Goal: Task Accomplishment & Management: Use online tool/utility

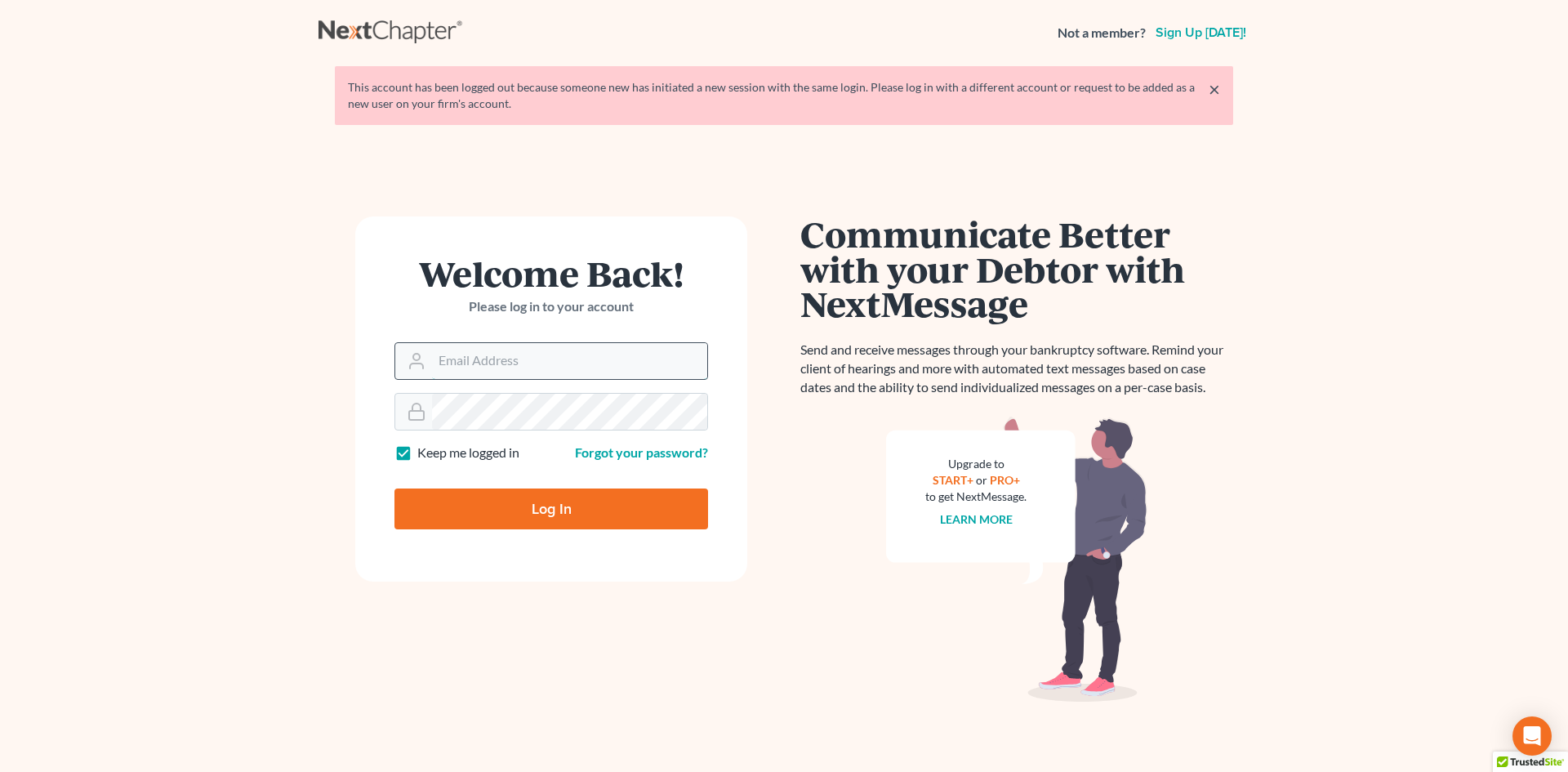
click at [466, 368] on input "Email Address" at bounding box center [569, 360] width 275 height 36
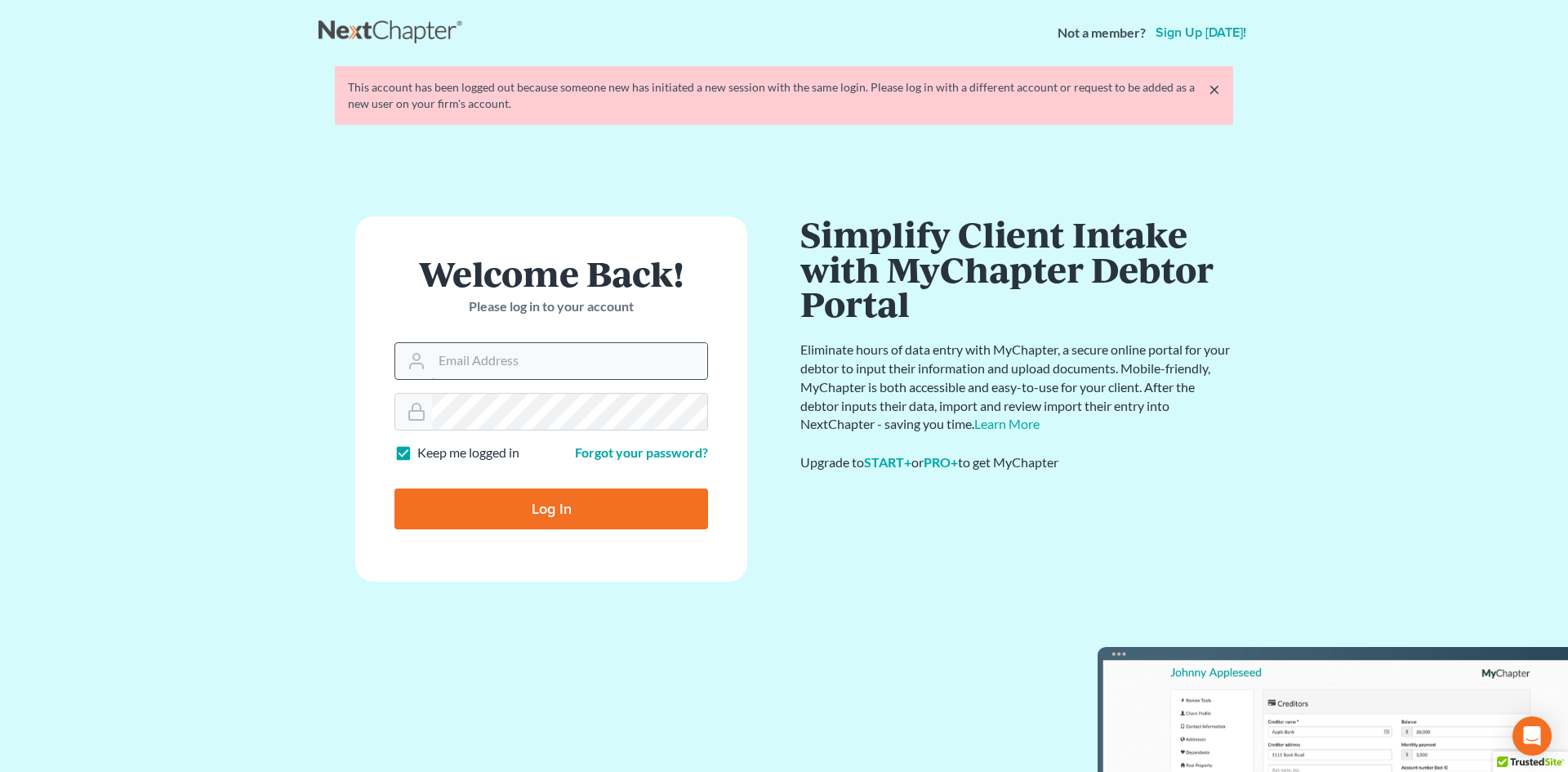
type input "[PERSON_NAME][EMAIL_ADDRESS][DOMAIN_NAME]"
click at [518, 505] on input "Log In" at bounding box center [552, 508] width 314 height 41
type input "Thinking..."
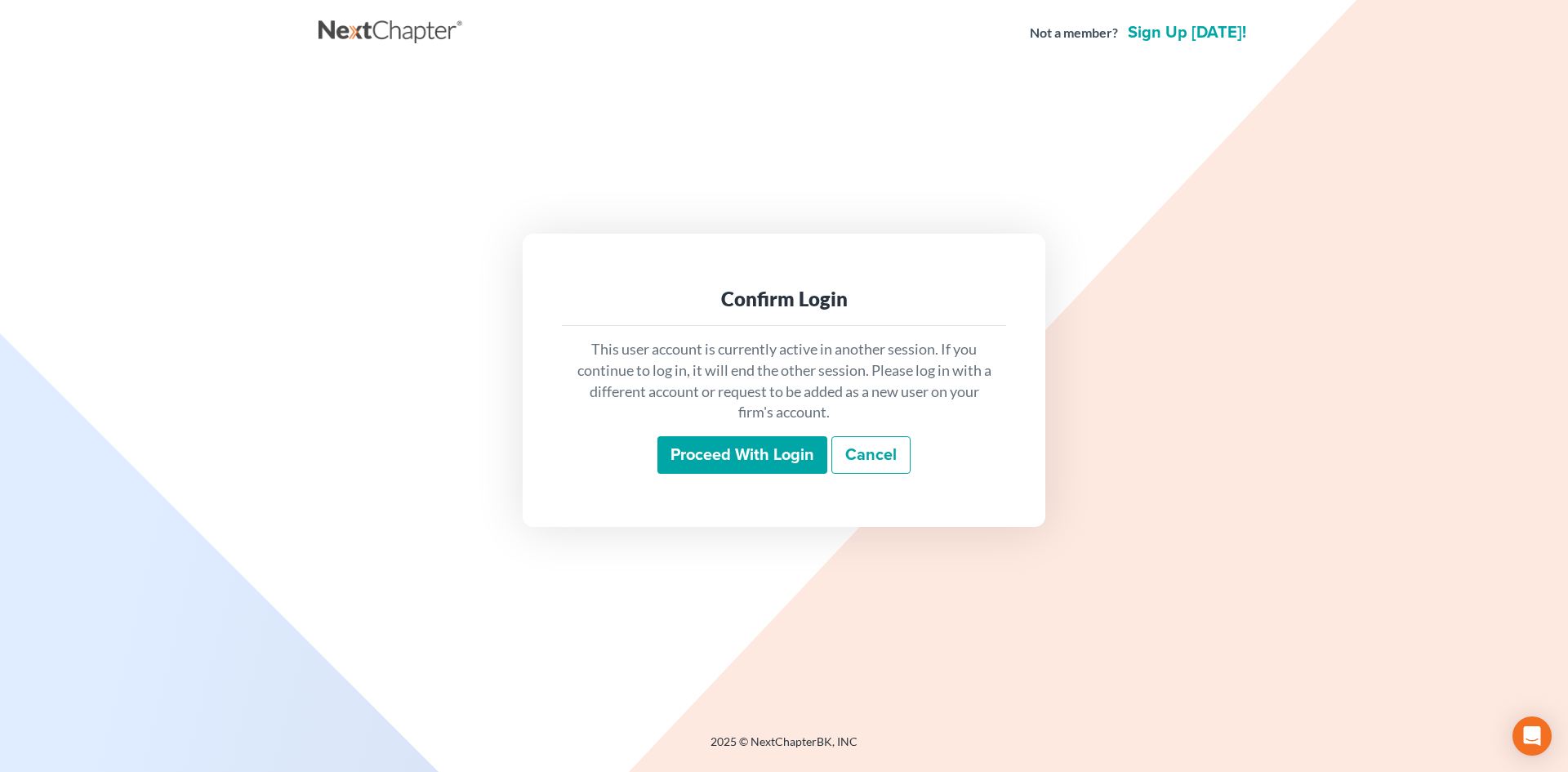
click at [715, 454] on input "Proceed with login" at bounding box center [742, 455] width 170 height 37
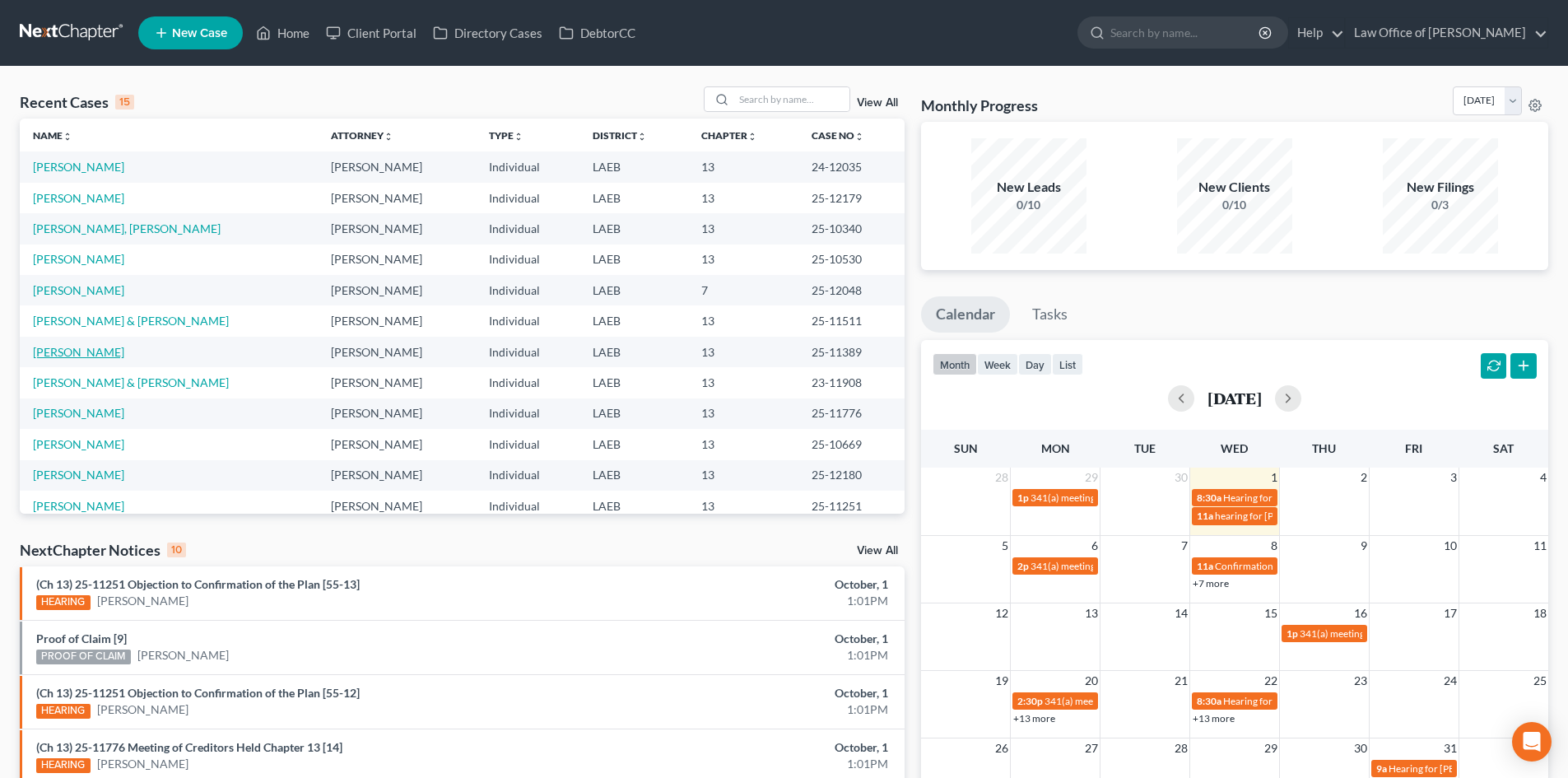
click at [65, 355] on link "[PERSON_NAME]" at bounding box center [79, 351] width 92 height 14
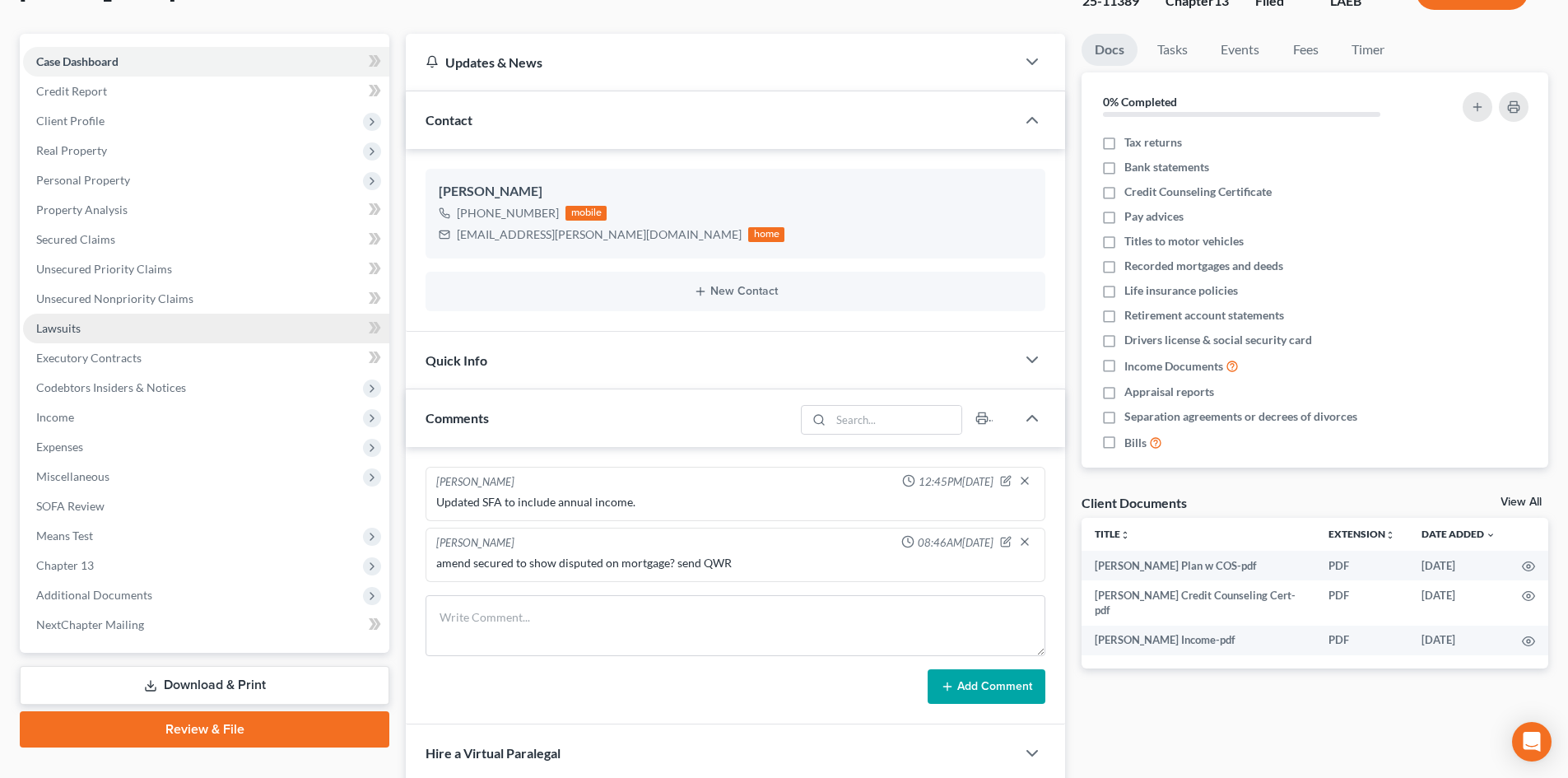
scroll to position [164, 0]
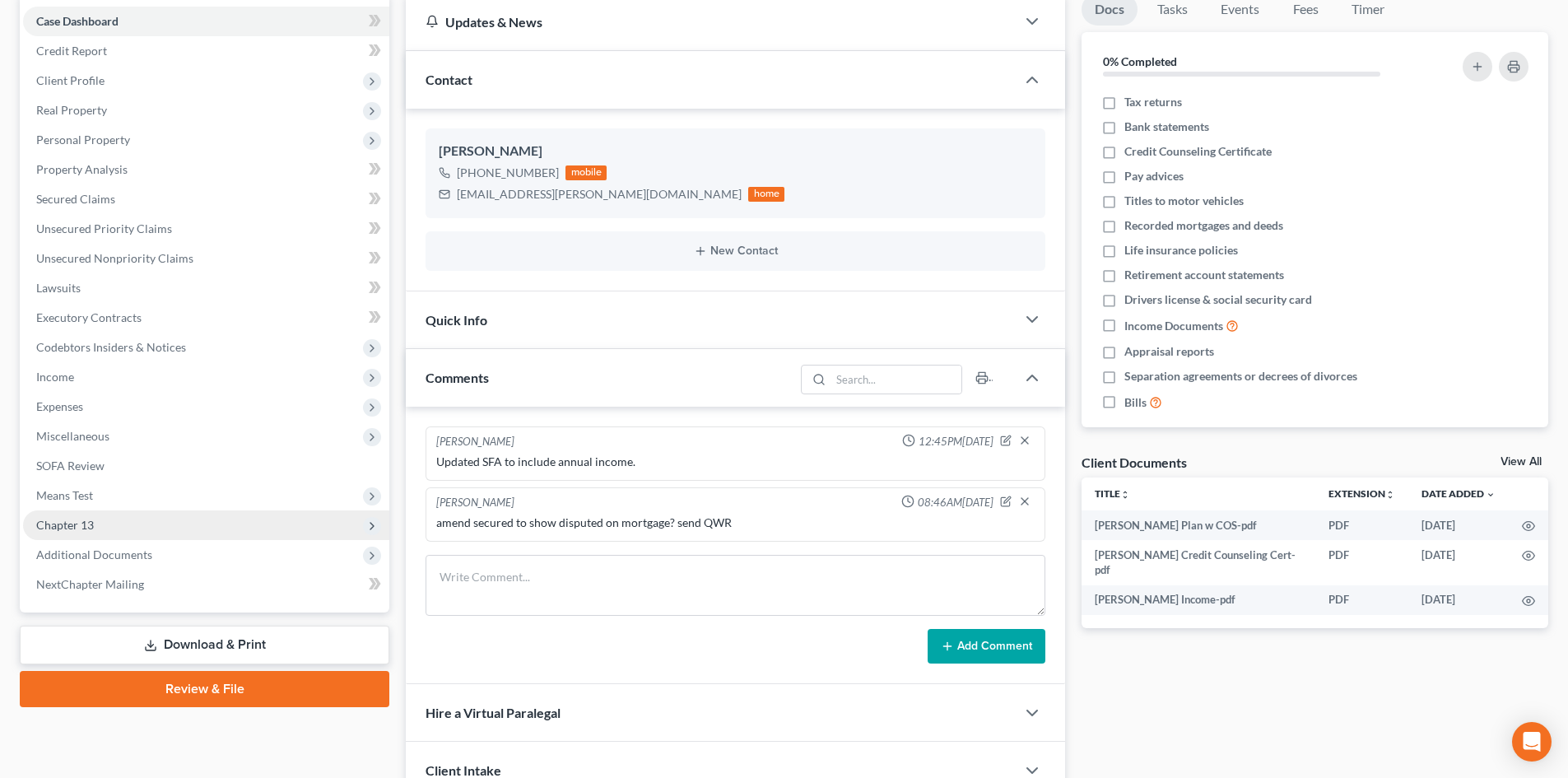
click at [125, 513] on span "Chapter 13" at bounding box center [205, 525] width 366 height 30
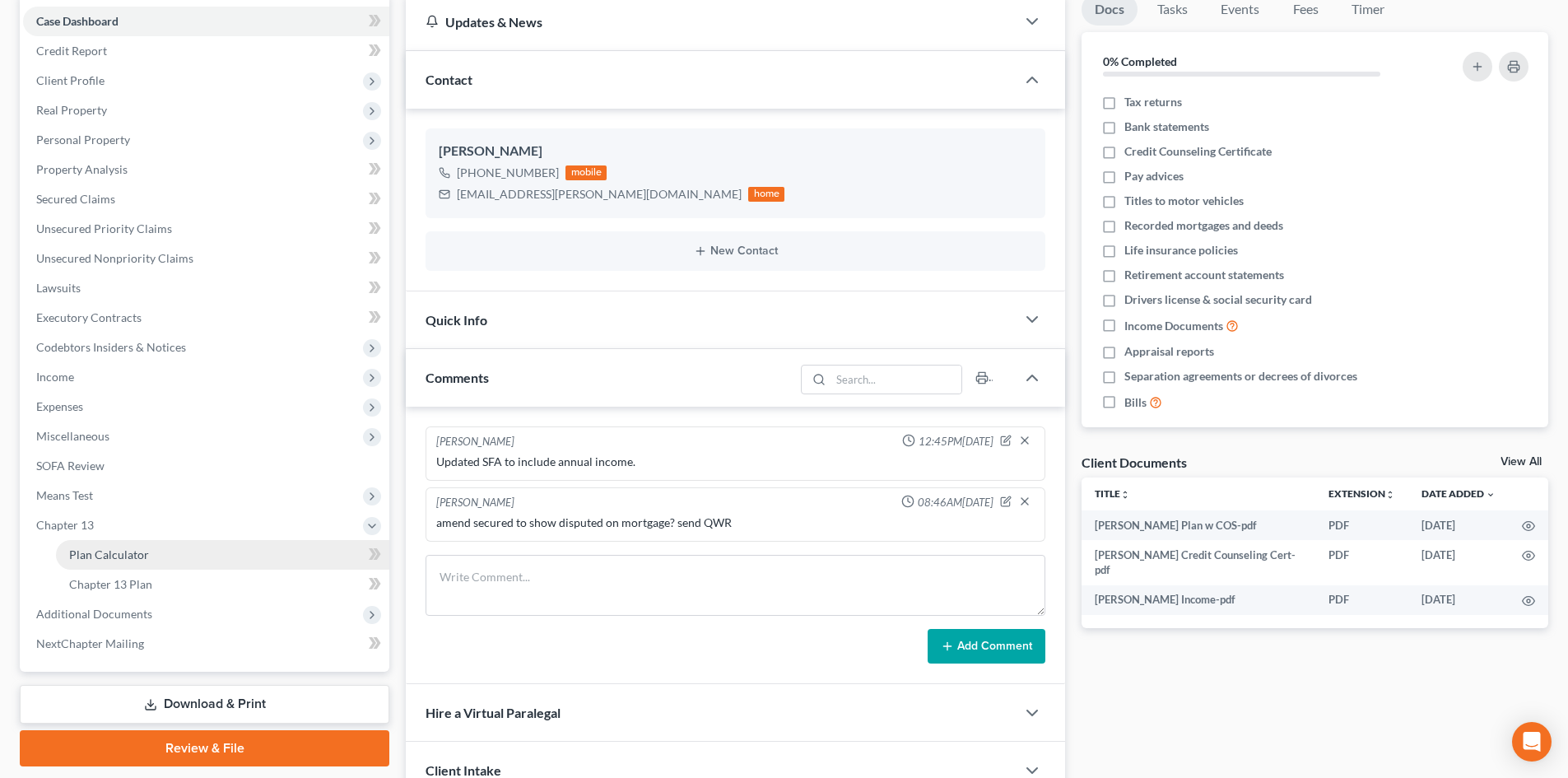
click at [140, 552] on span "Plan Calculator" at bounding box center [108, 554] width 80 height 14
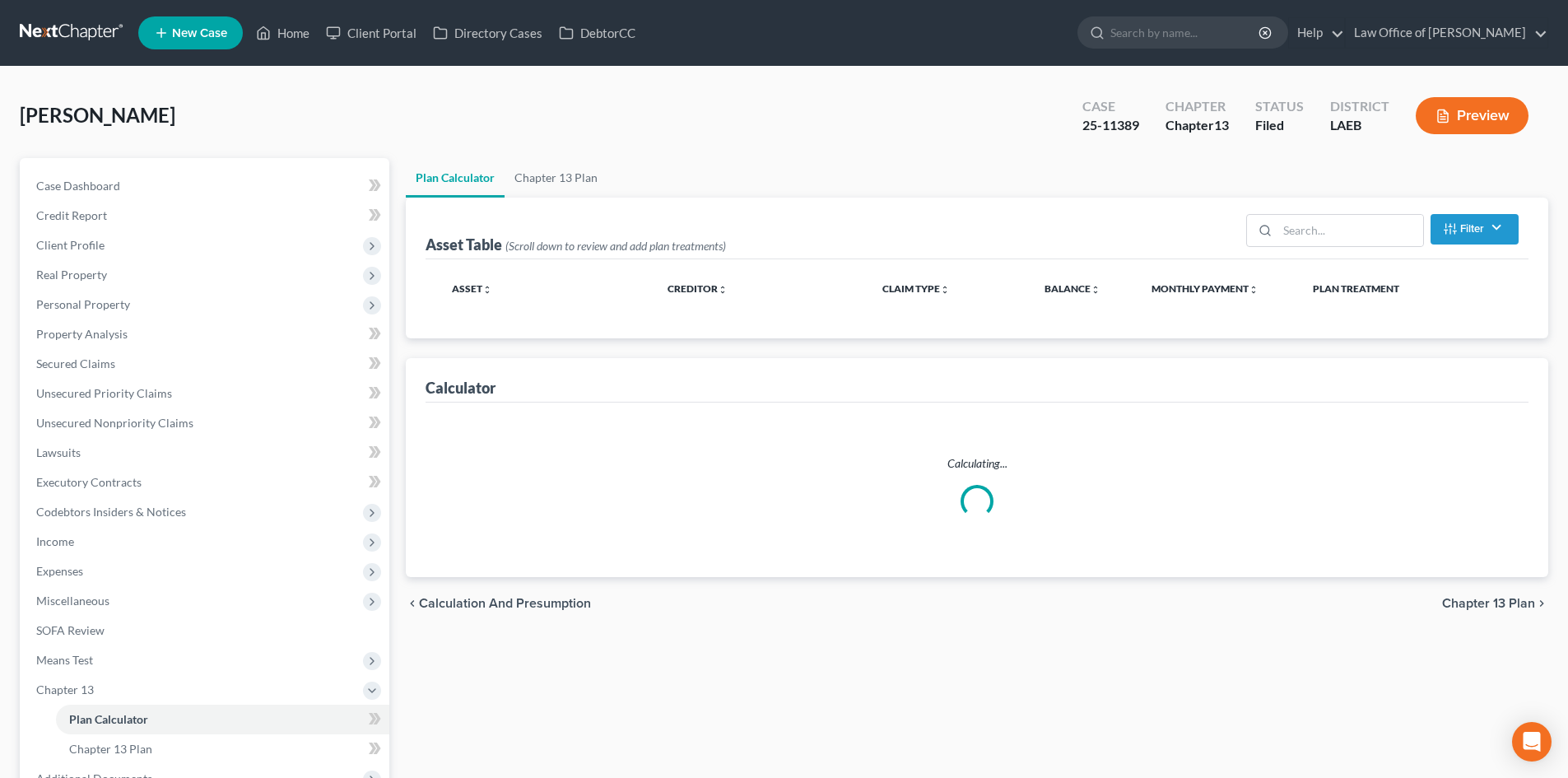
select select "59"
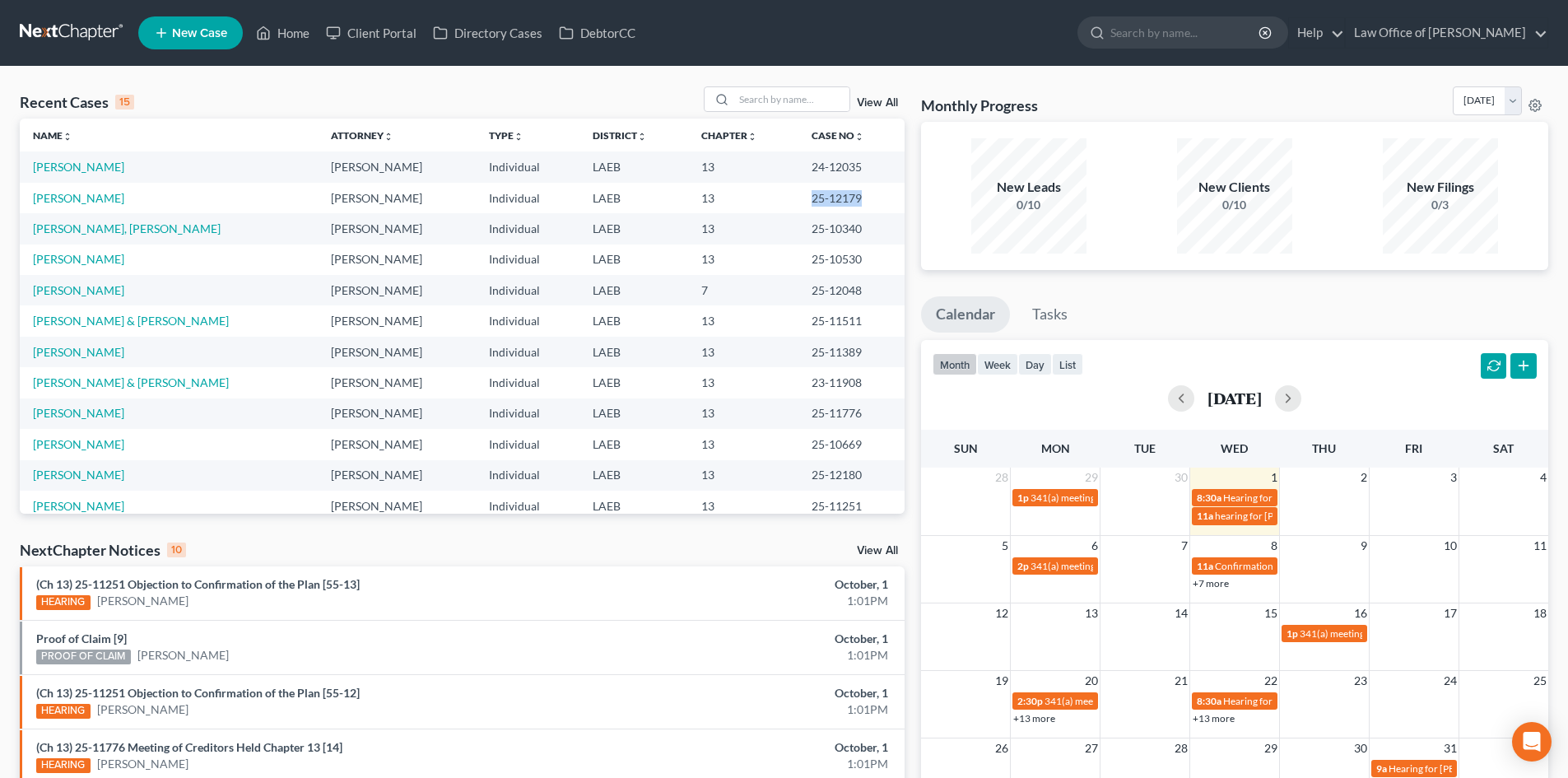
drag, startPoint x: 829, startPoint y: 197, endPoint x: 781, endPoint y: 204, distance: 48.5
click at [798, 204] on td "25-12179" at bounding box center [850, 198] width 106 height 31
copy td "25-12179"
drag, startPoint x: 837, startPoint y: 476, endPoint x: 783, endPoint y: 476, distance: 54.0
click at [798, 476] on td "25-12180" at bounding box center [850, 475] width 106 height 31
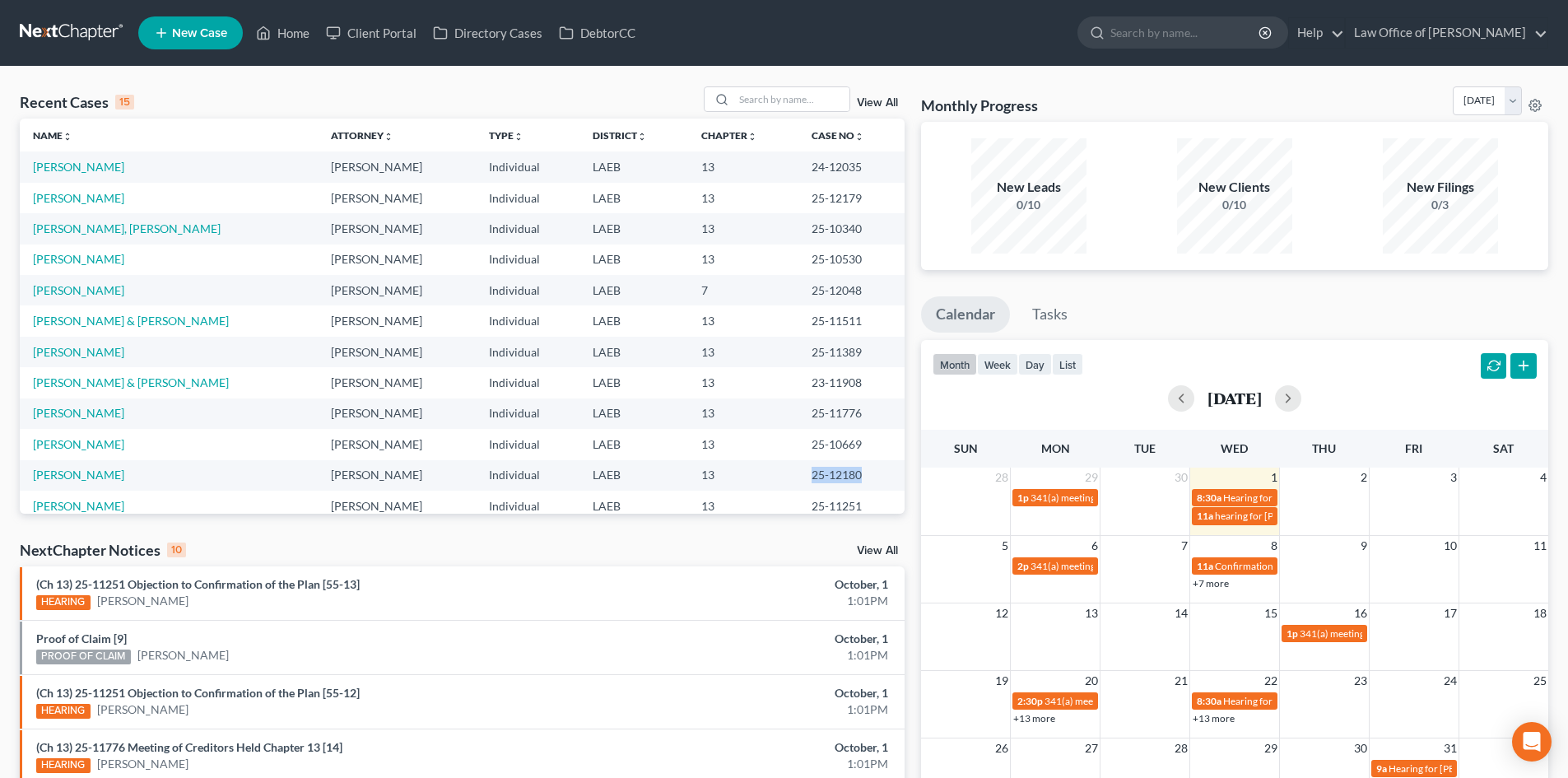
copy td "25-12180"
click at [753, 91] on input "search" at bounding box center [792, 99] width 115 height 24
type input "simms"
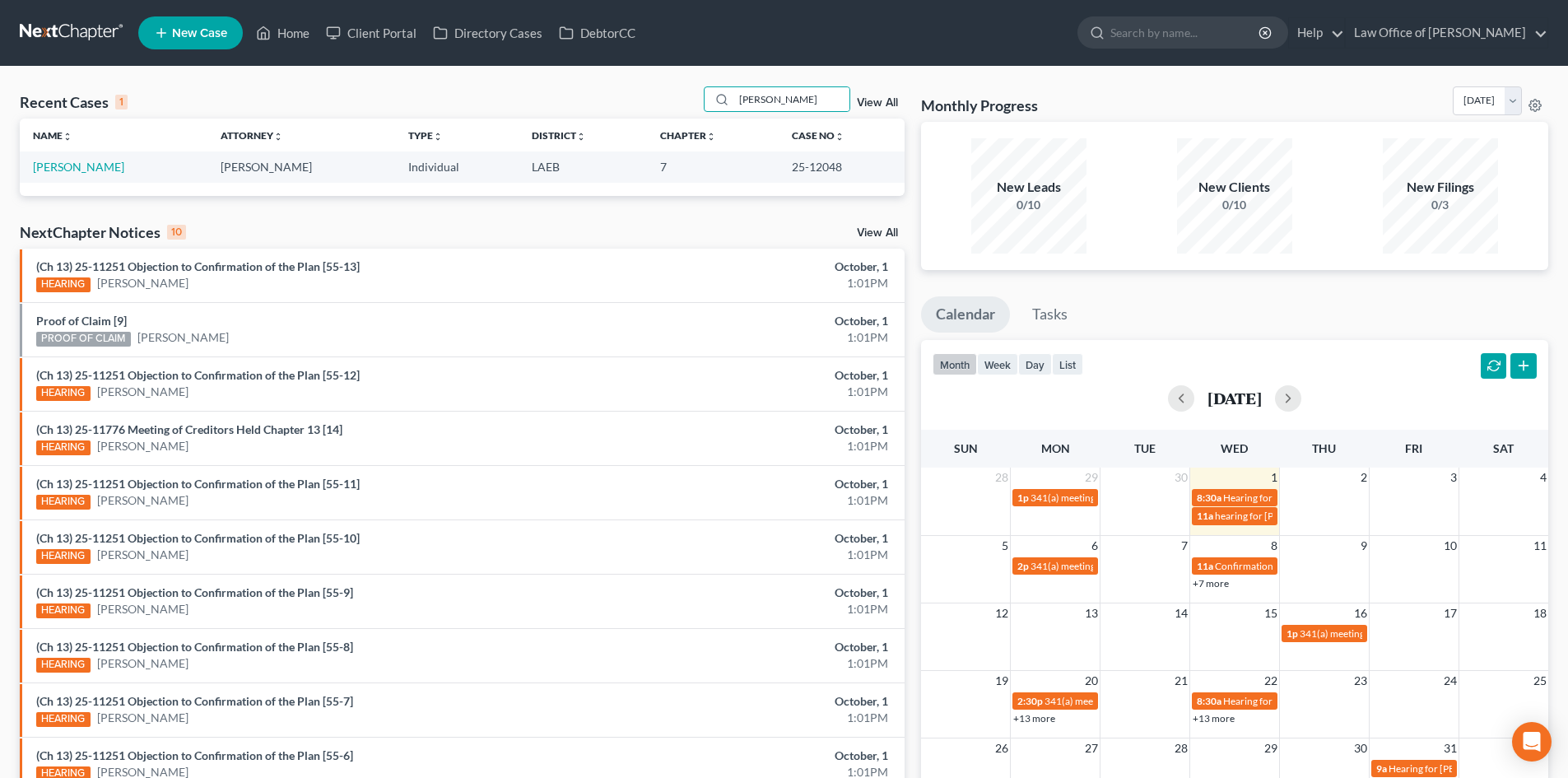
click at [852, 104] on div "simms View All" at bounding box center [804, 99] width 201 height 25
click at [892, 104] on link "View All" at bounding box center [877, 102] width 41 height 11
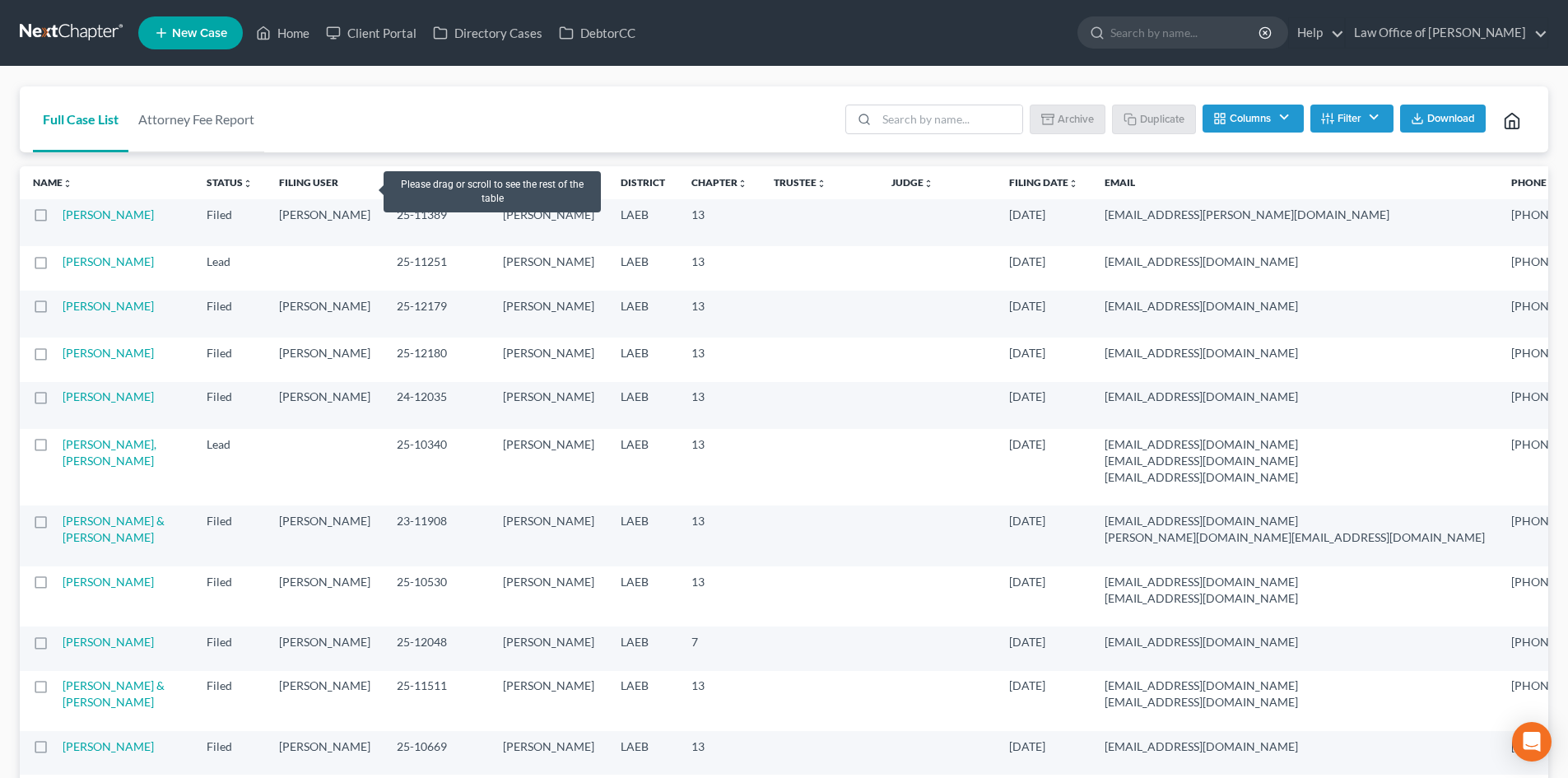
click at [397, 184] on link "Case Number unfold_more expand_more expand_less" at bounding box center [436, 182] width 80 height 12
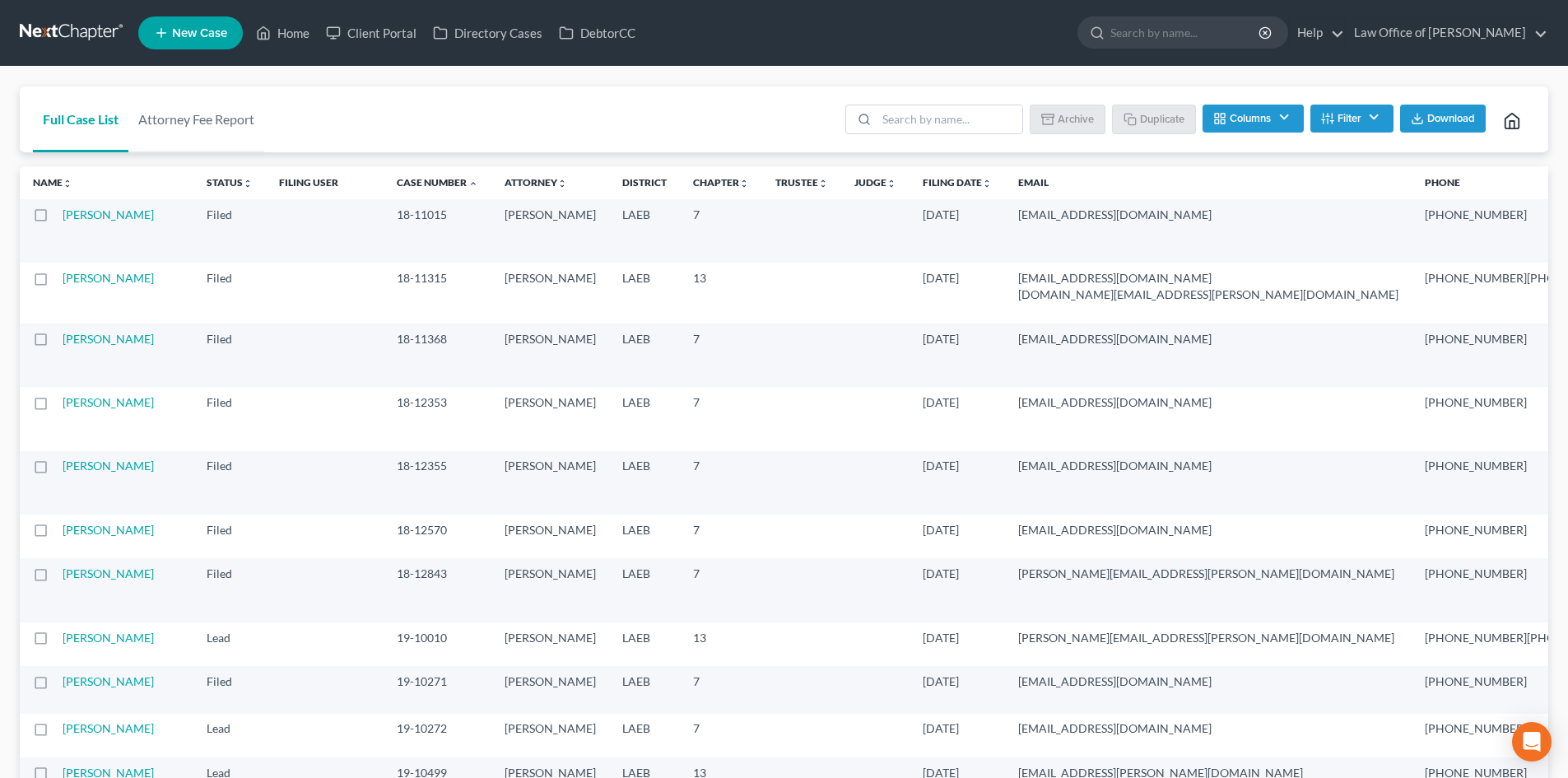
click at [397, 184] on link "Case Number unfold_more expand_more expand_less" at bounding box center [437, 182] width 81 height 12
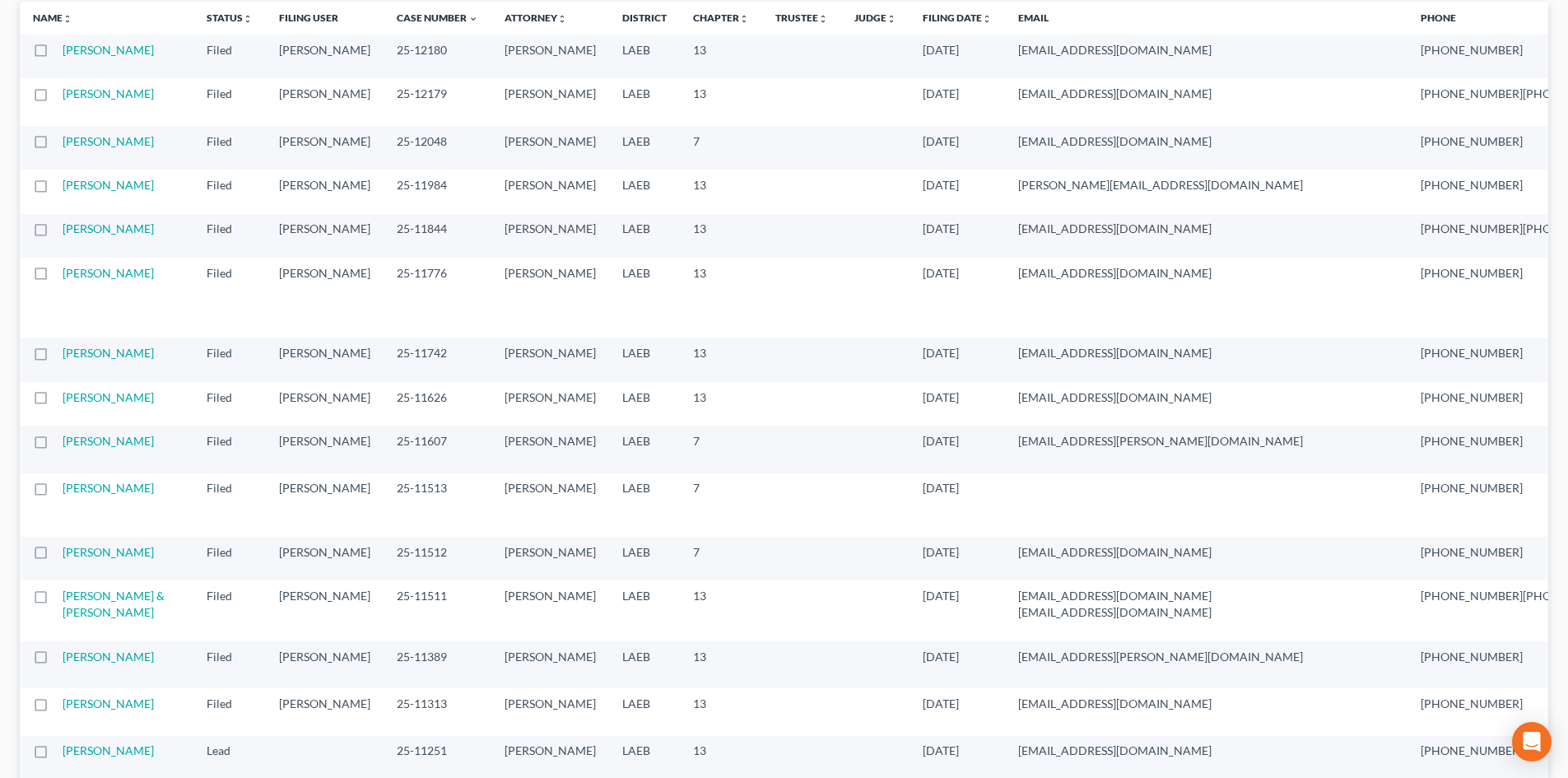
drag, startPoint x: 378, startPoint y: 309, endPoint x: 563, endPoint y: 319, distance: 185.3
click at [563, 213] on tr "Rogers, Kyle Bankruptcy Filed (archived) Sean Reichert 25-11984 Sean Reichert L…" at bounding box center [1124, 191] width 2209 height 44
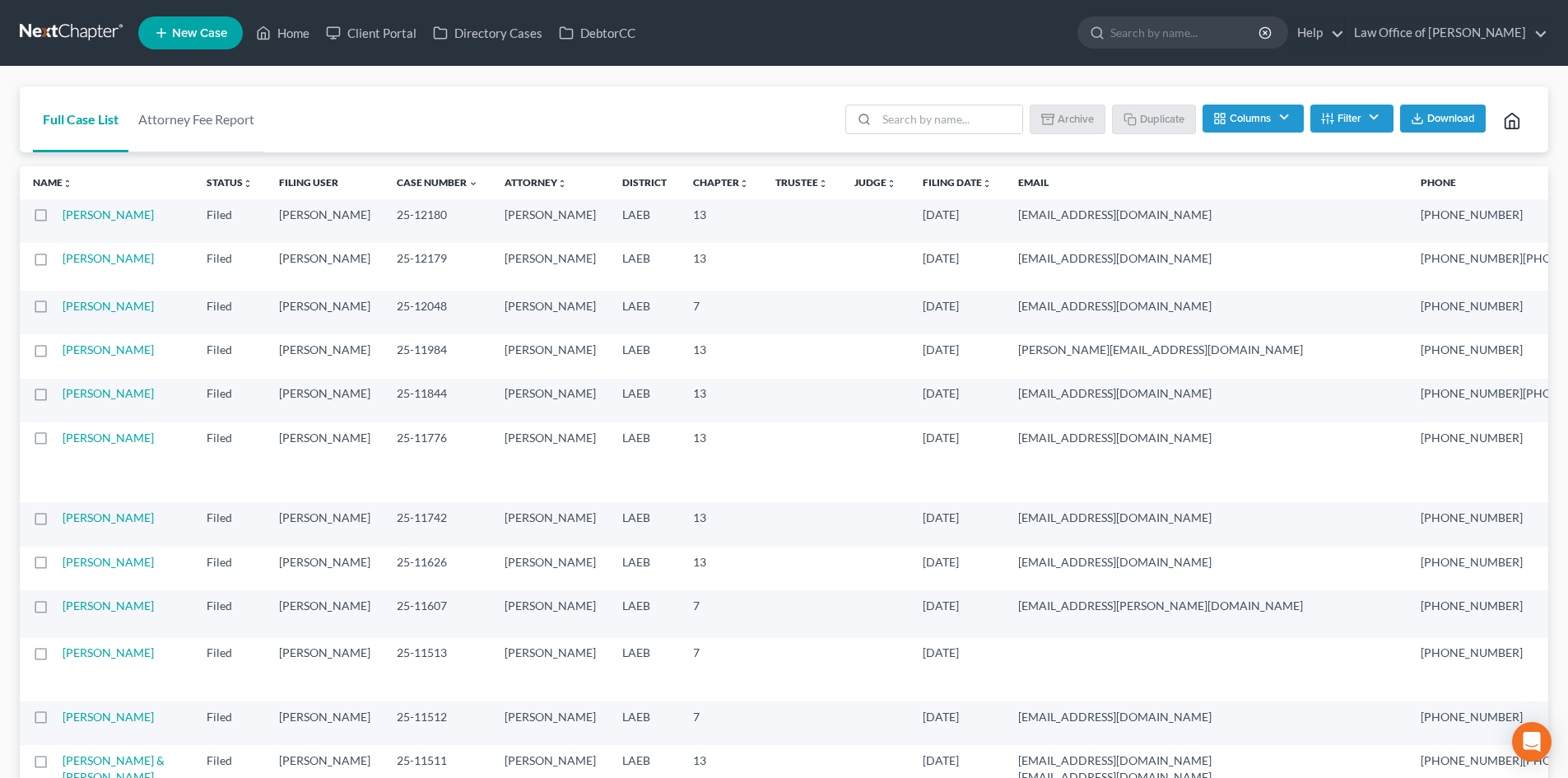
click at [71, 32] on link at bounding box center [73, 33] width 106 height 30
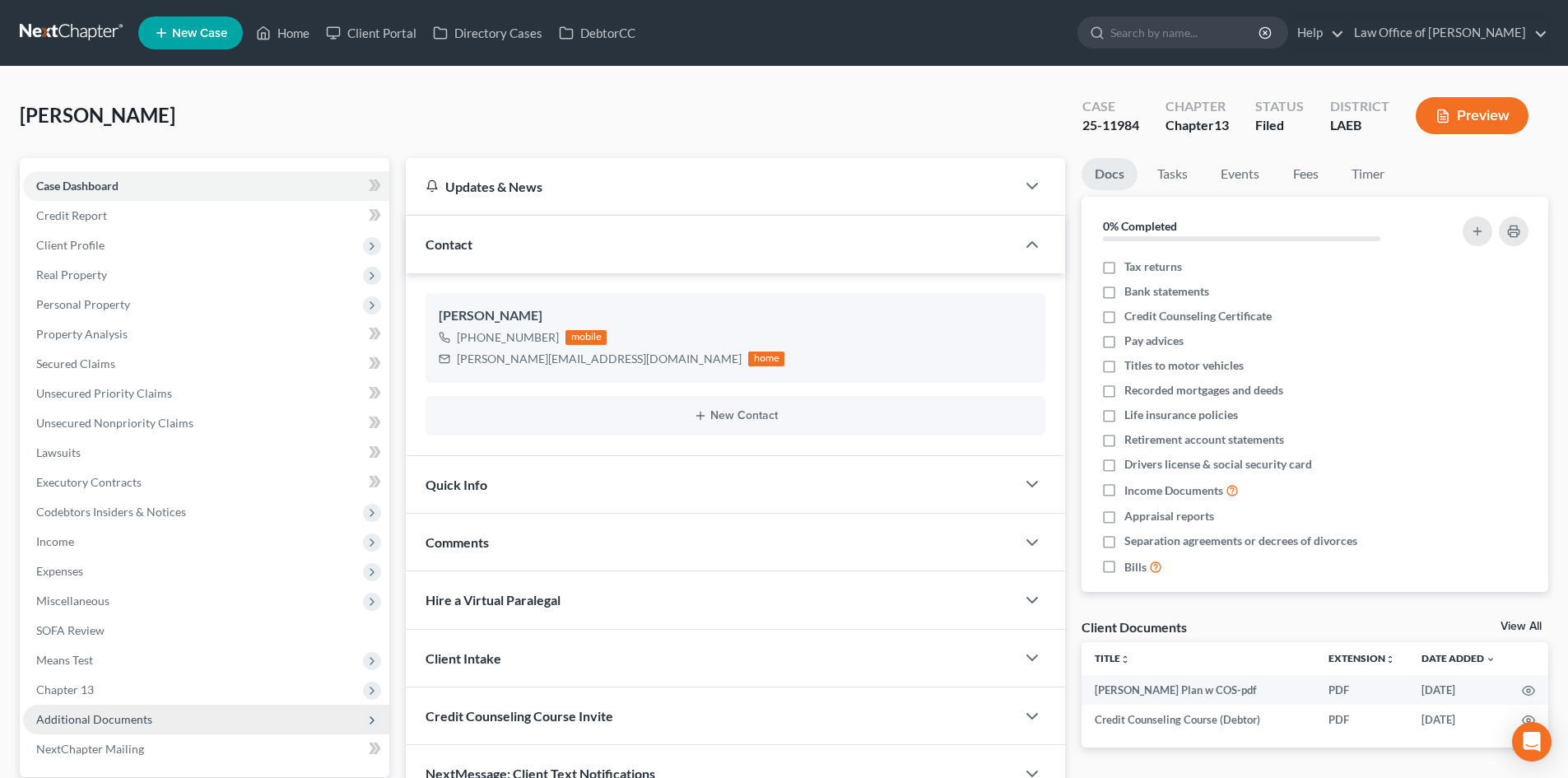
click at [96, 715] on span "Additional Documents" at bounding box center [94, 719] width 116 height 14
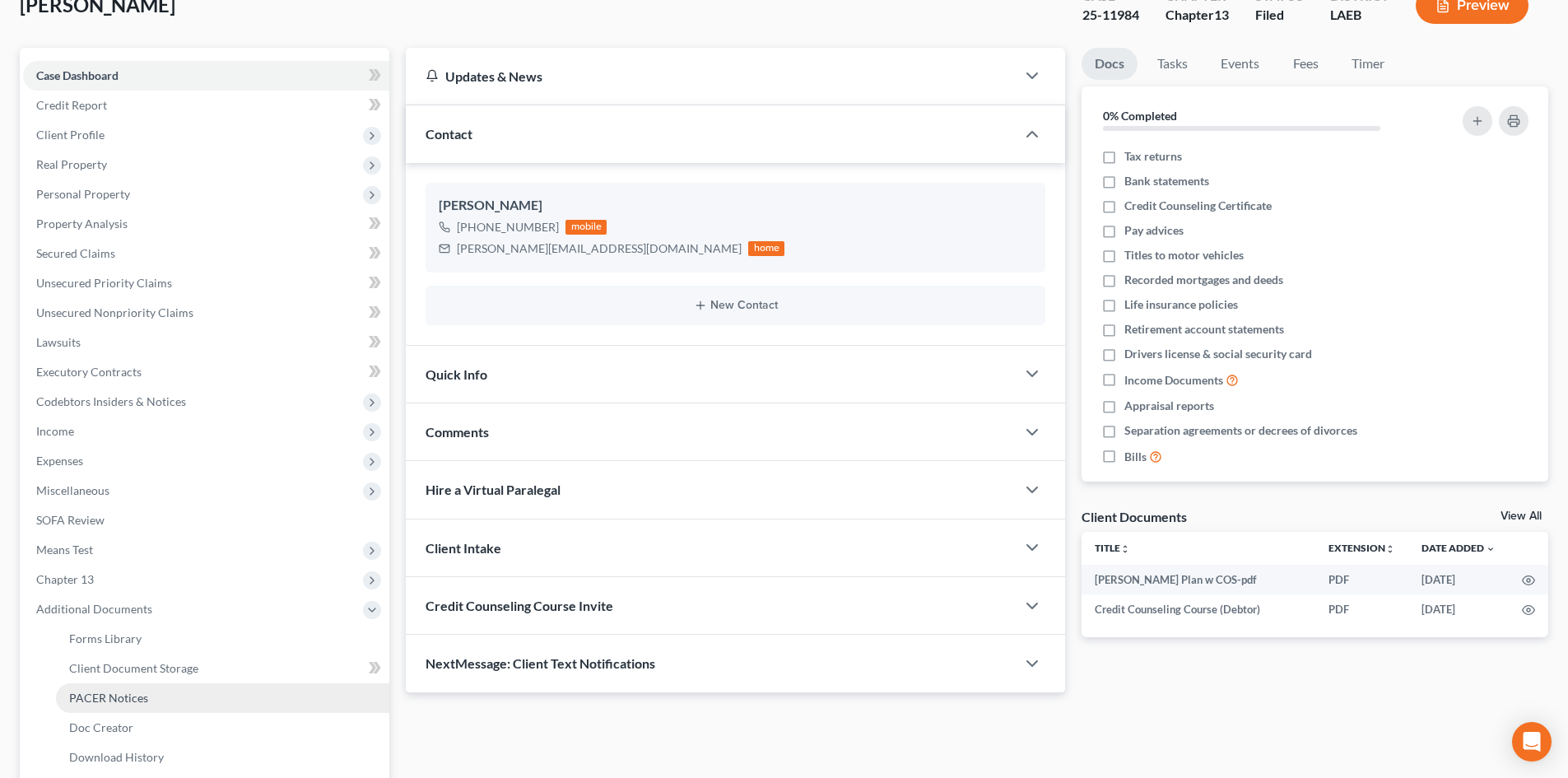
scroll to position [164, 0]
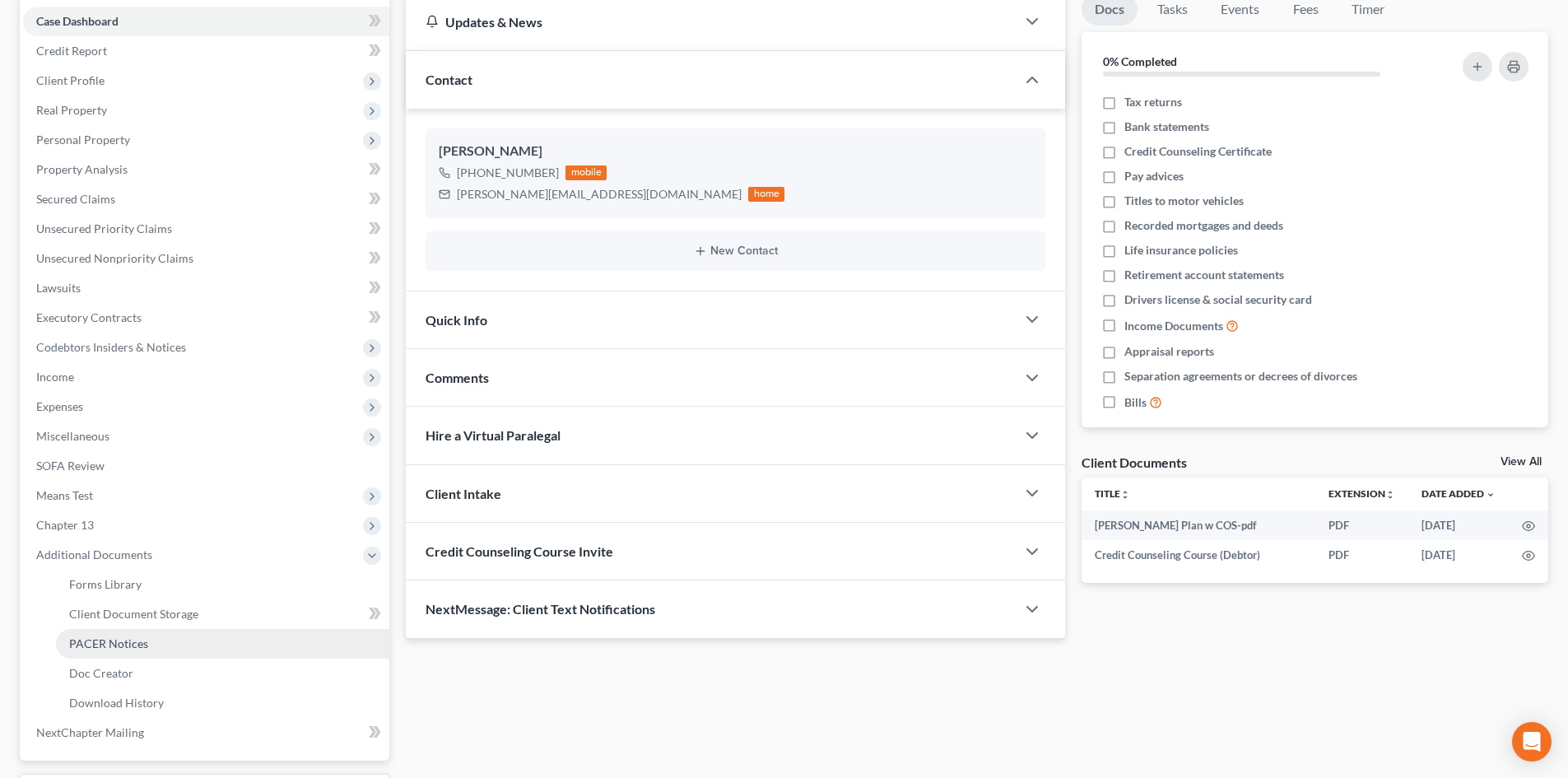
click at [120, 643] on span "PACER Notices" at bounding box center [108, 643] width 79 height 14
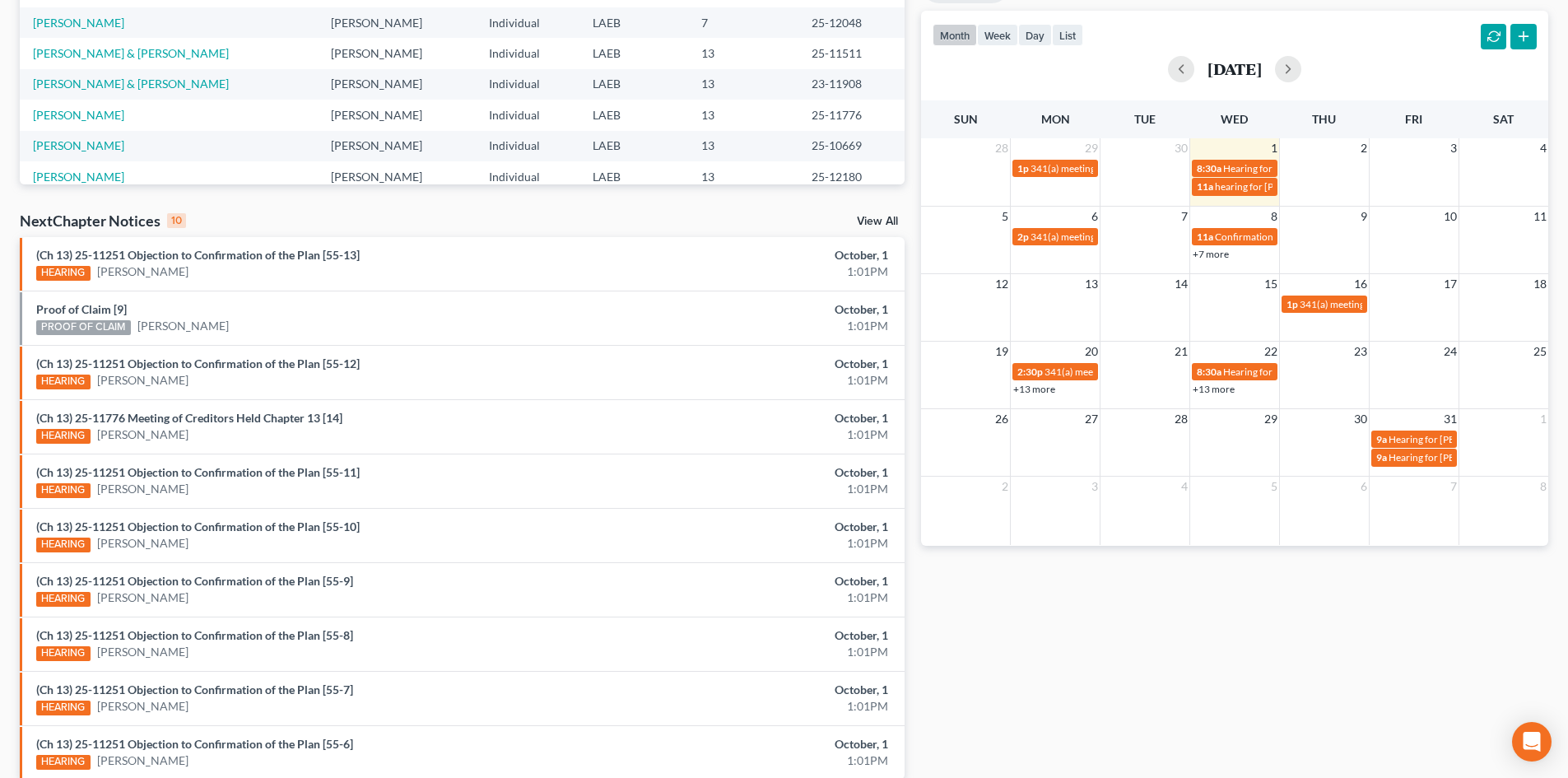
scroll to position [406, 0]
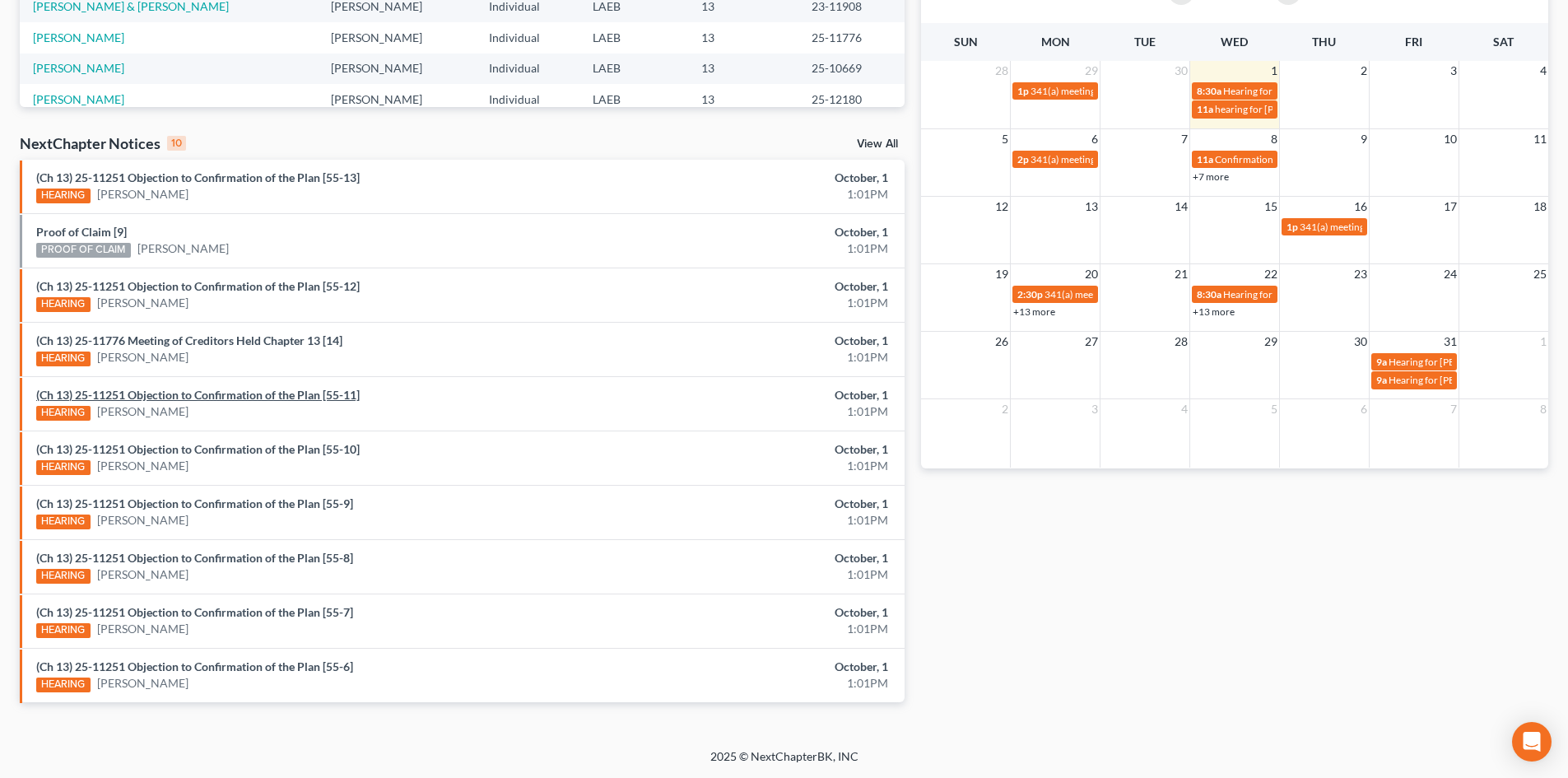
click at [272, 400] on link "(Ch 13) 25-11251 Objection to Confirmation of the Plan [55-11]" at bounding box center [198, 394] width 323 height 14
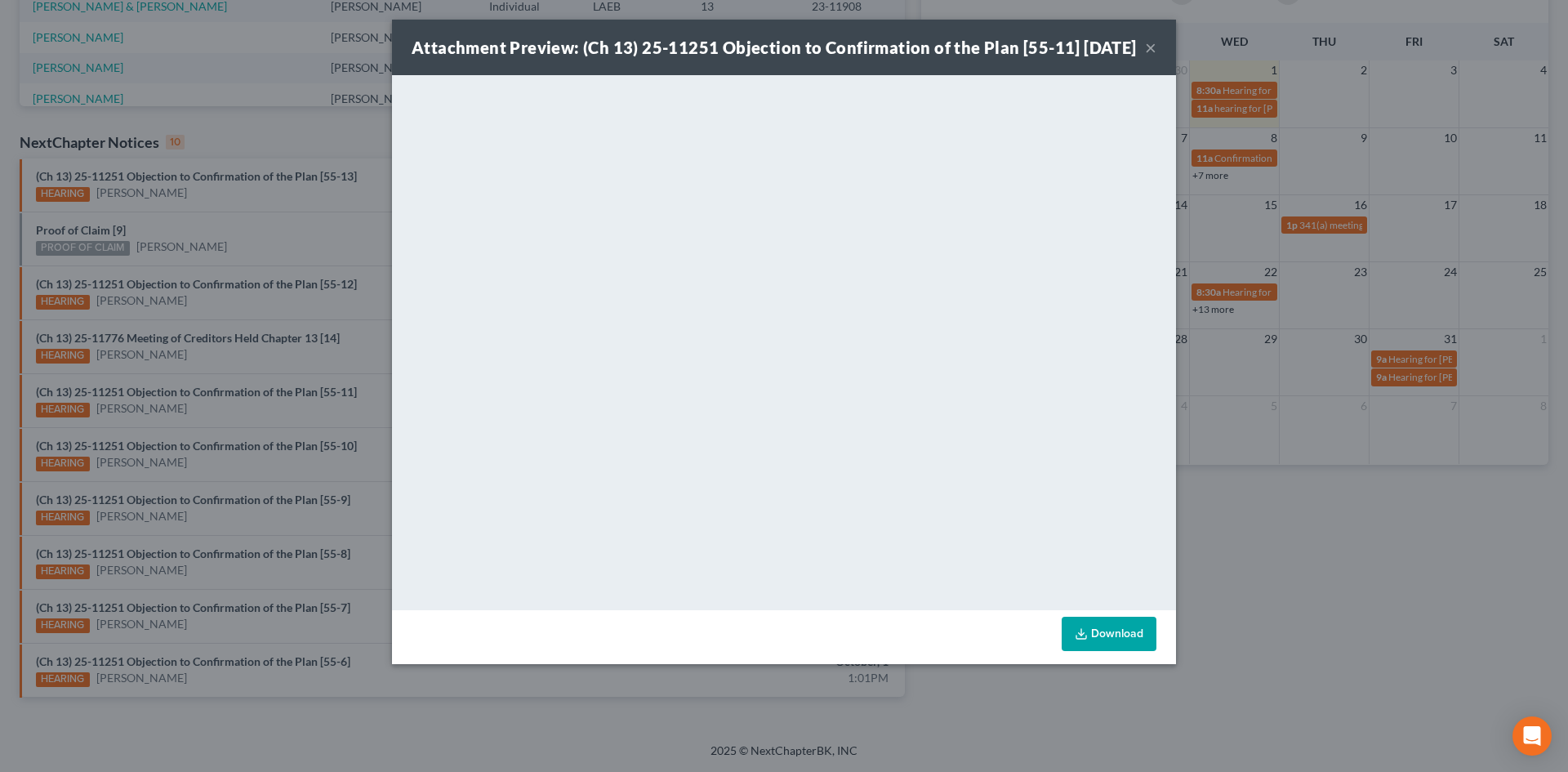
click at [1147, 56] on button "×" at bounding box center [1150, 47] width 11 height 20
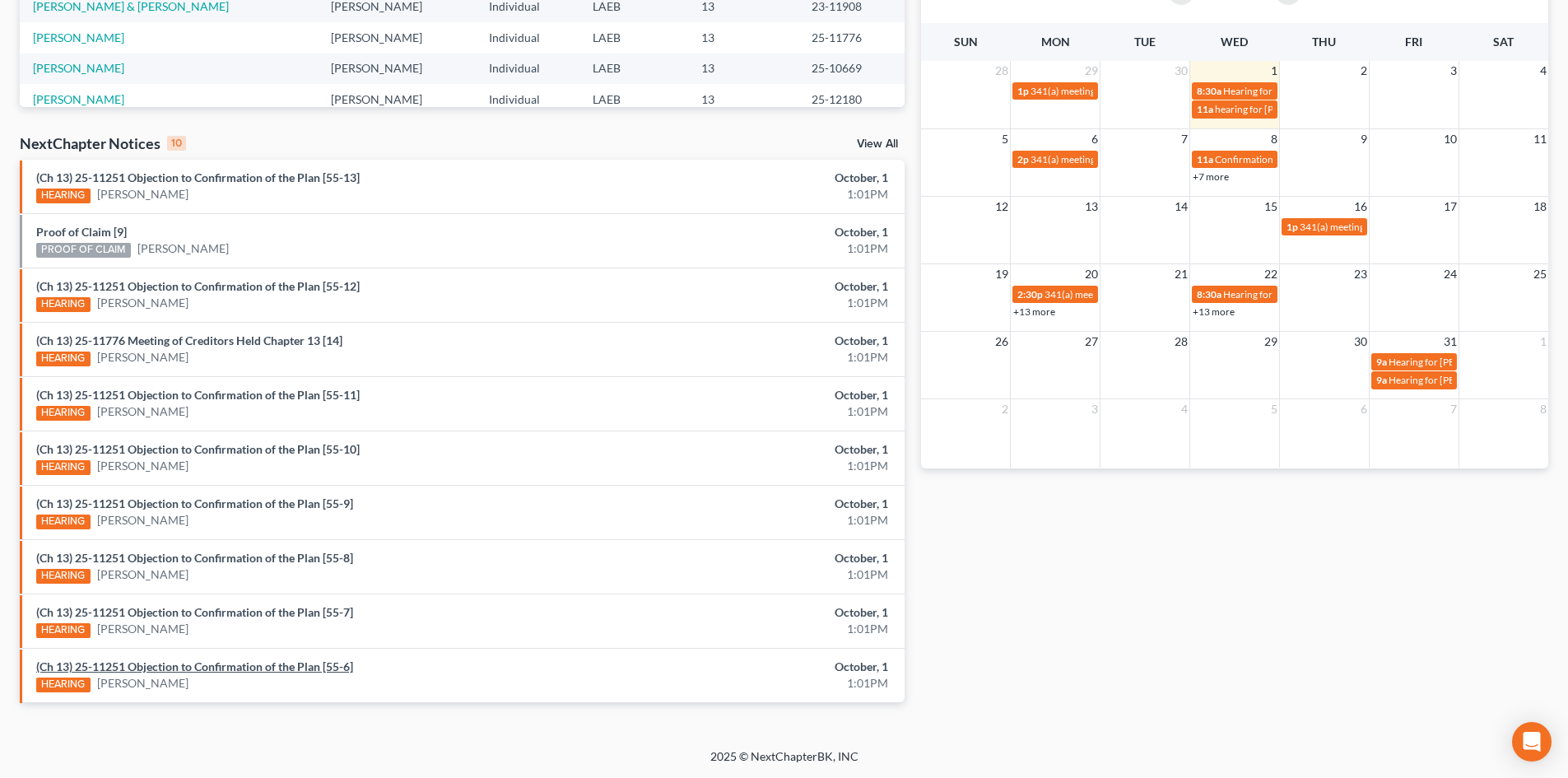
click at [273, 673] on link "(Ch 13) 25-11251 Objection to Confirmation of the Plan [55-6]" at bounding box center [194, 666] width 316 height 14
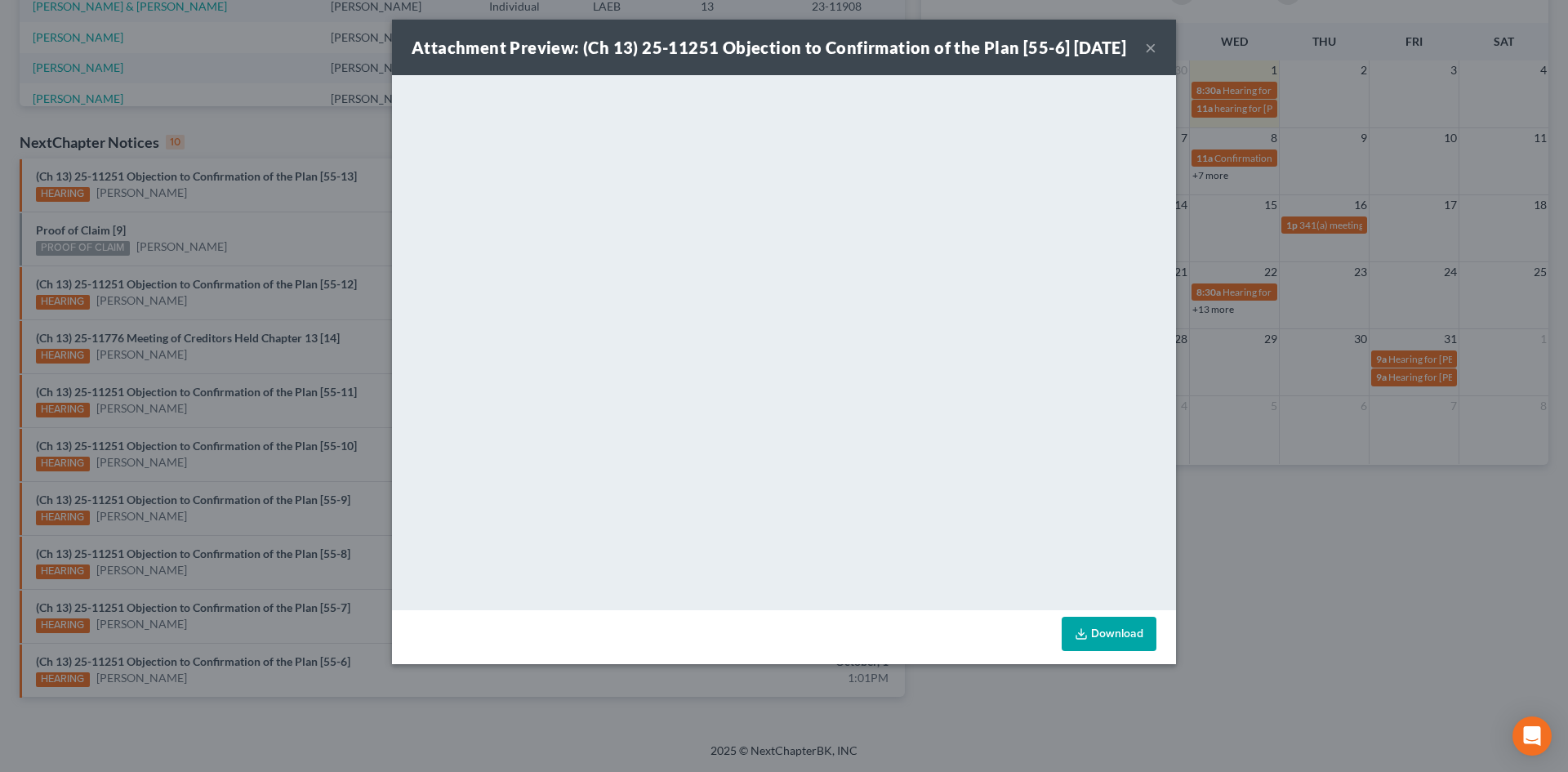
click at [1152, 57] on button "×" at bounding box center [1150, 47] width 11 height 20
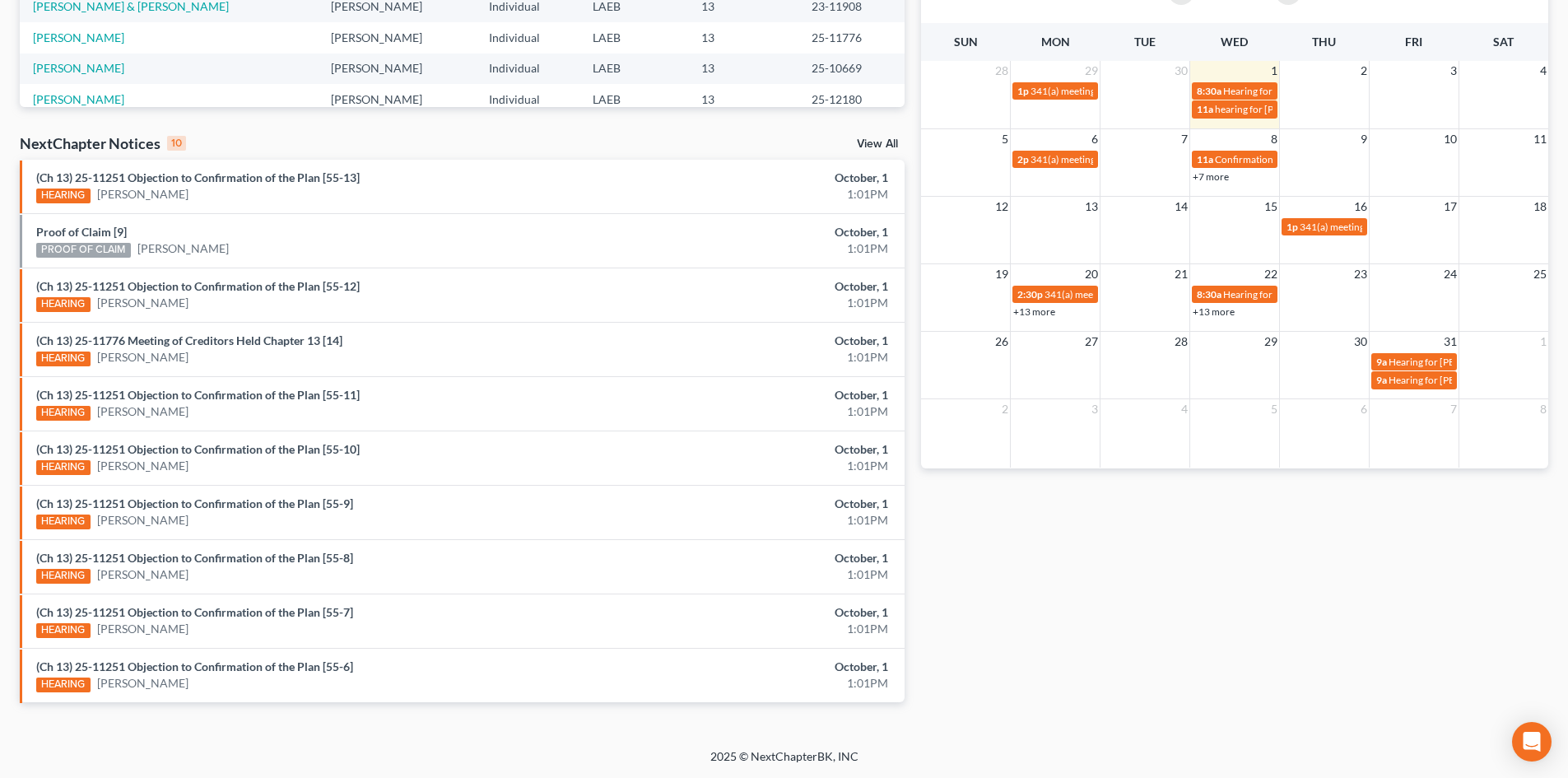
scroll to position [0, 0]
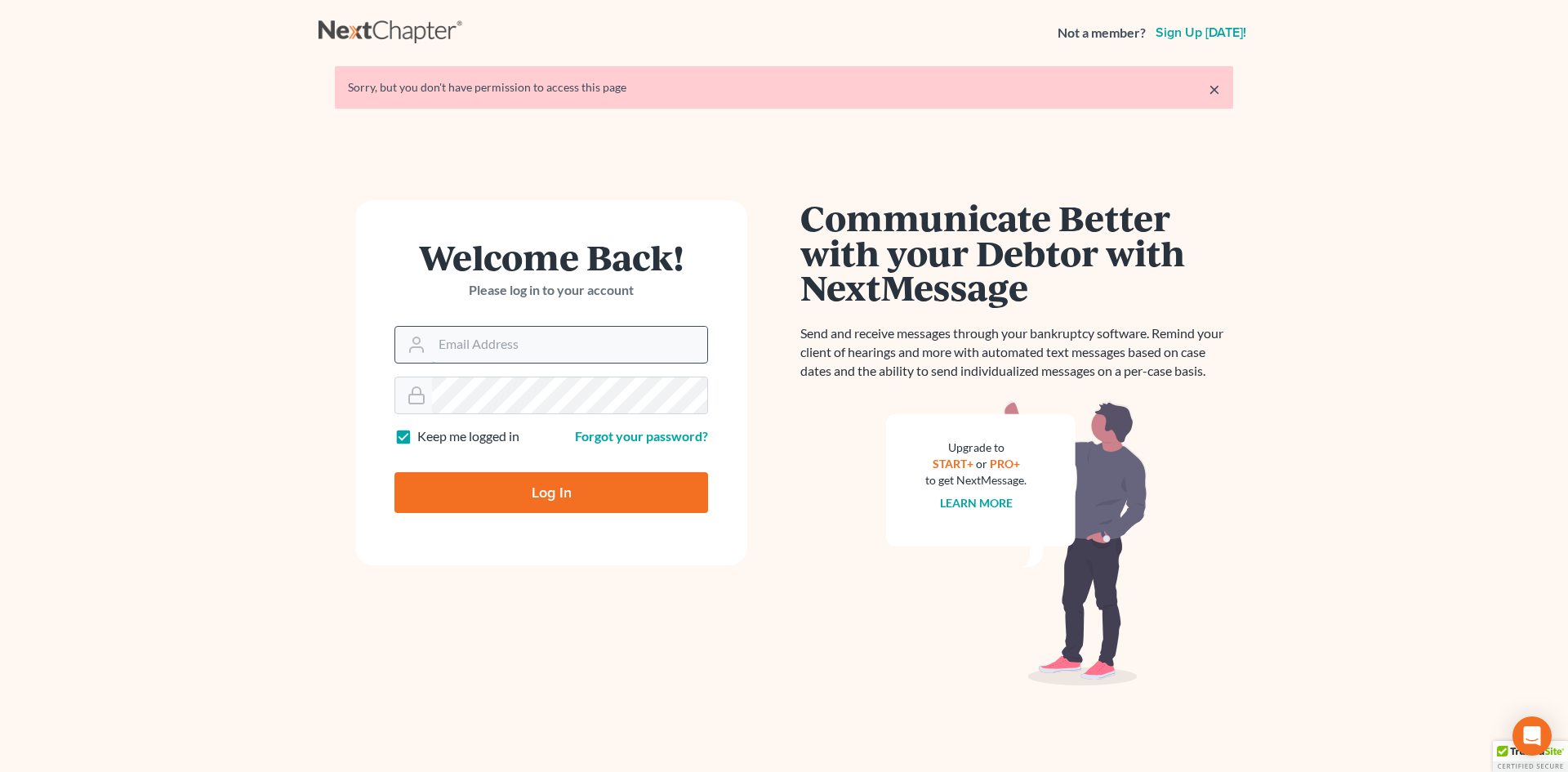
click at [466, 331] on input "Email Address" at bounding box center [569, 344] width 275 height 36
type input "[PERSON_NAME][EMAIL_ADDRESS][DOMAIN_NAME]"
click at [545, 495] on input "Log In" at bounding box center [552, 492] width 314 height 41
type input "Thinking..."
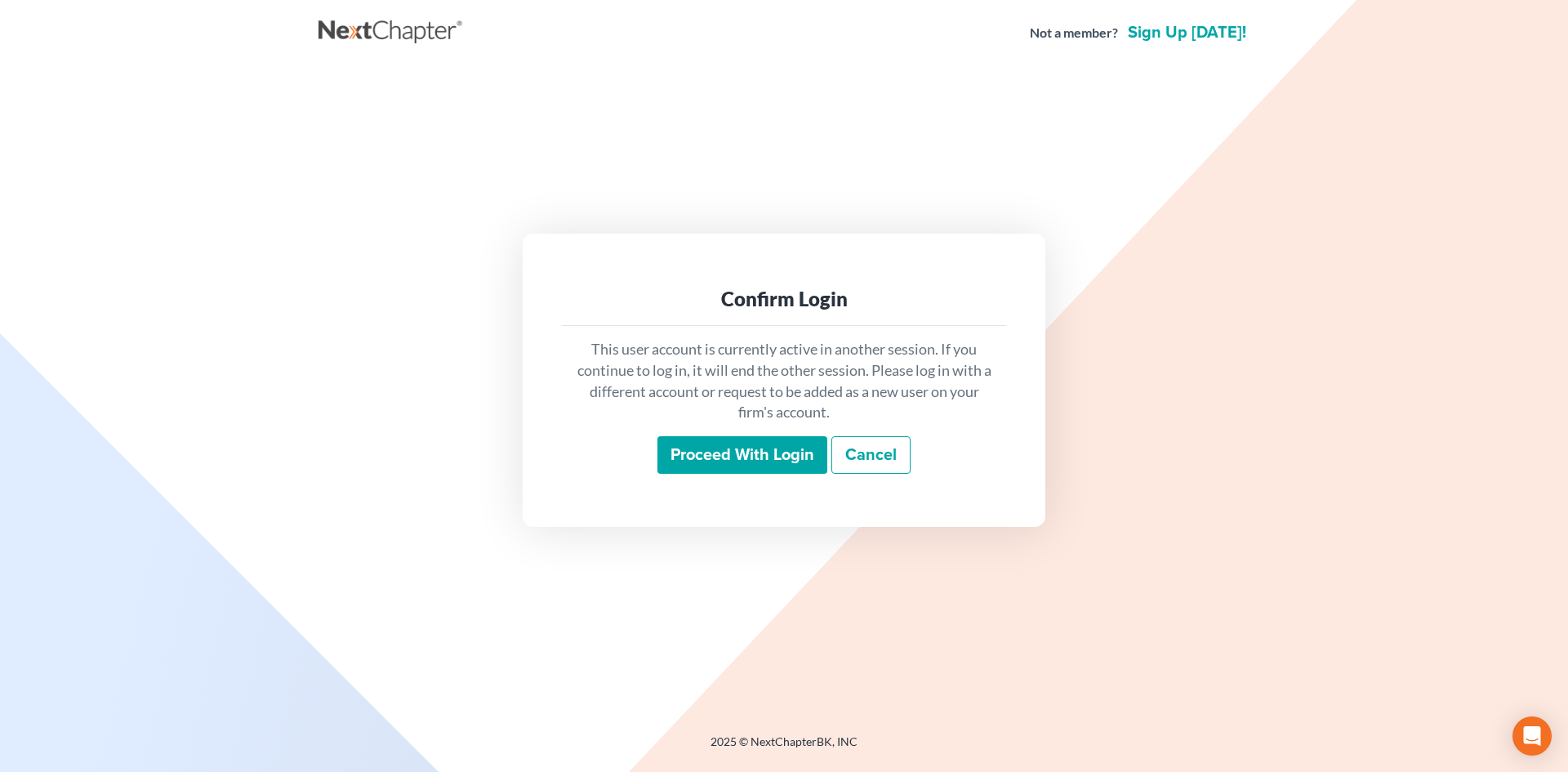
click at [726, 430] on div "This user account is currently active in another session. If you continue to lo…" at bounding box center [784, 406] width 444 height 160
click at [727, 448] on input "Proceed with login" at bounding box center [742, 455] width 170 height 37
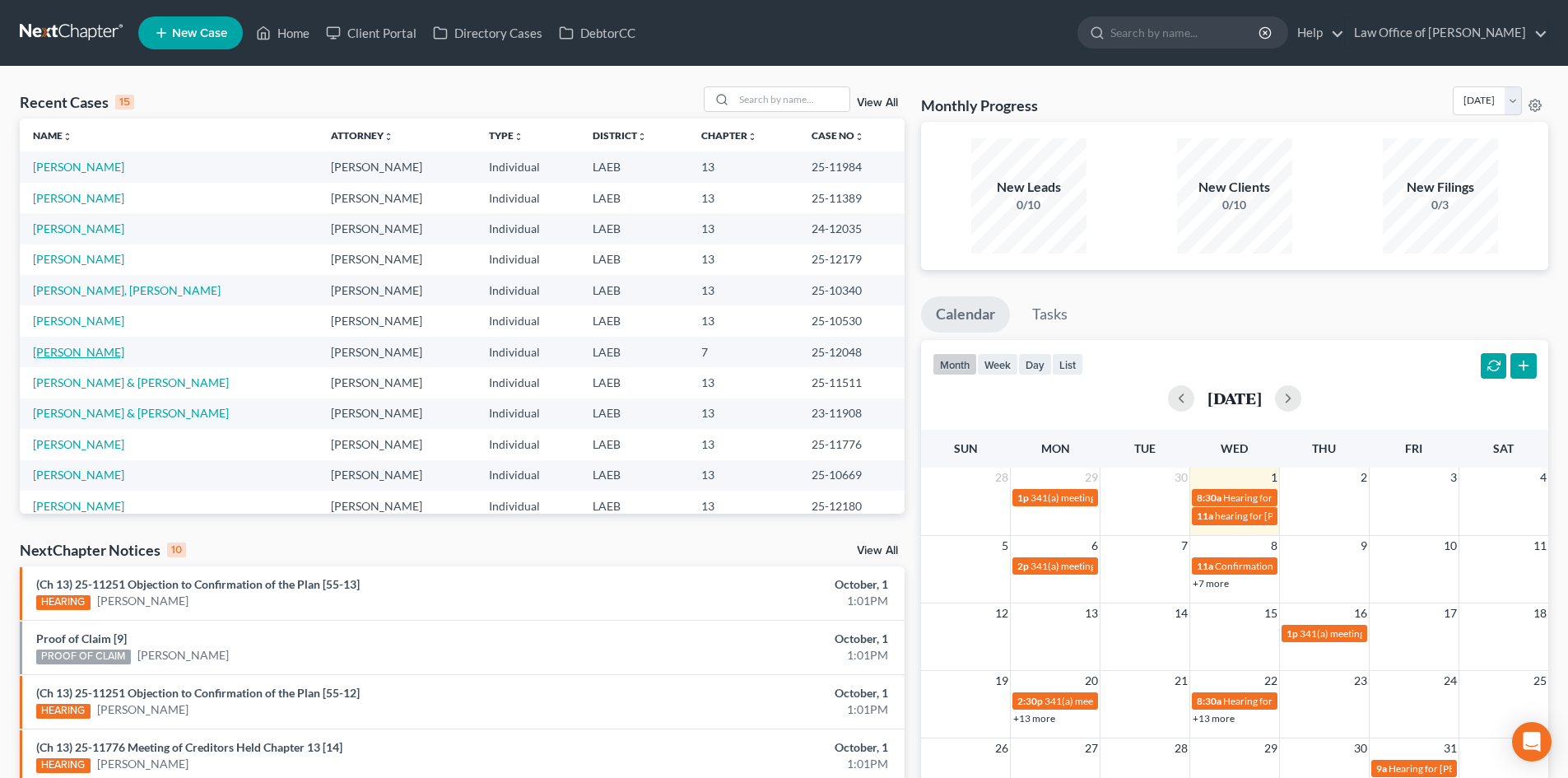
click at [66, 358] on link "[PERSON_NAME]" at bounding box center [79, 351] width 92 height 14
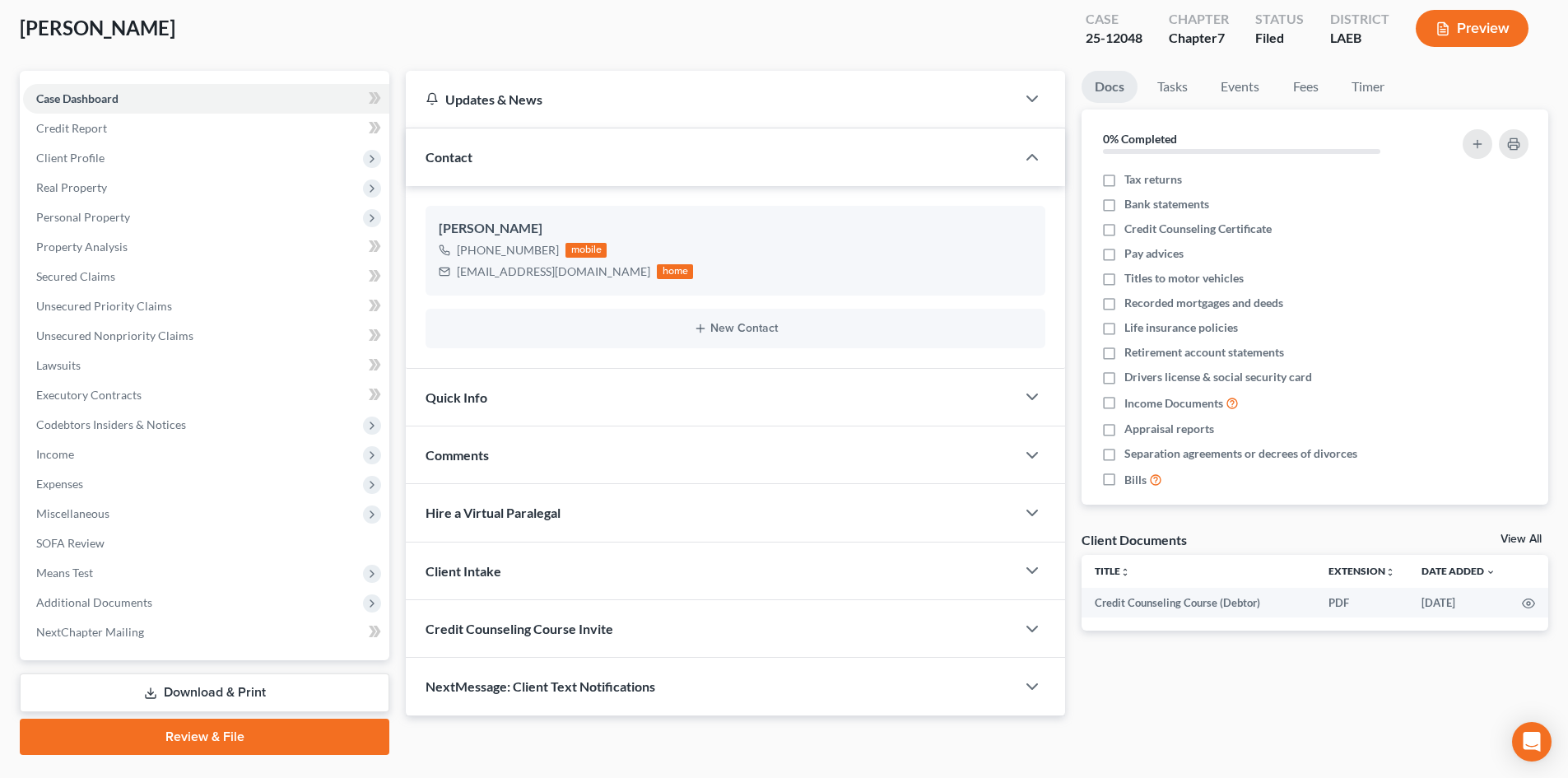
scroll to position [127, 0]
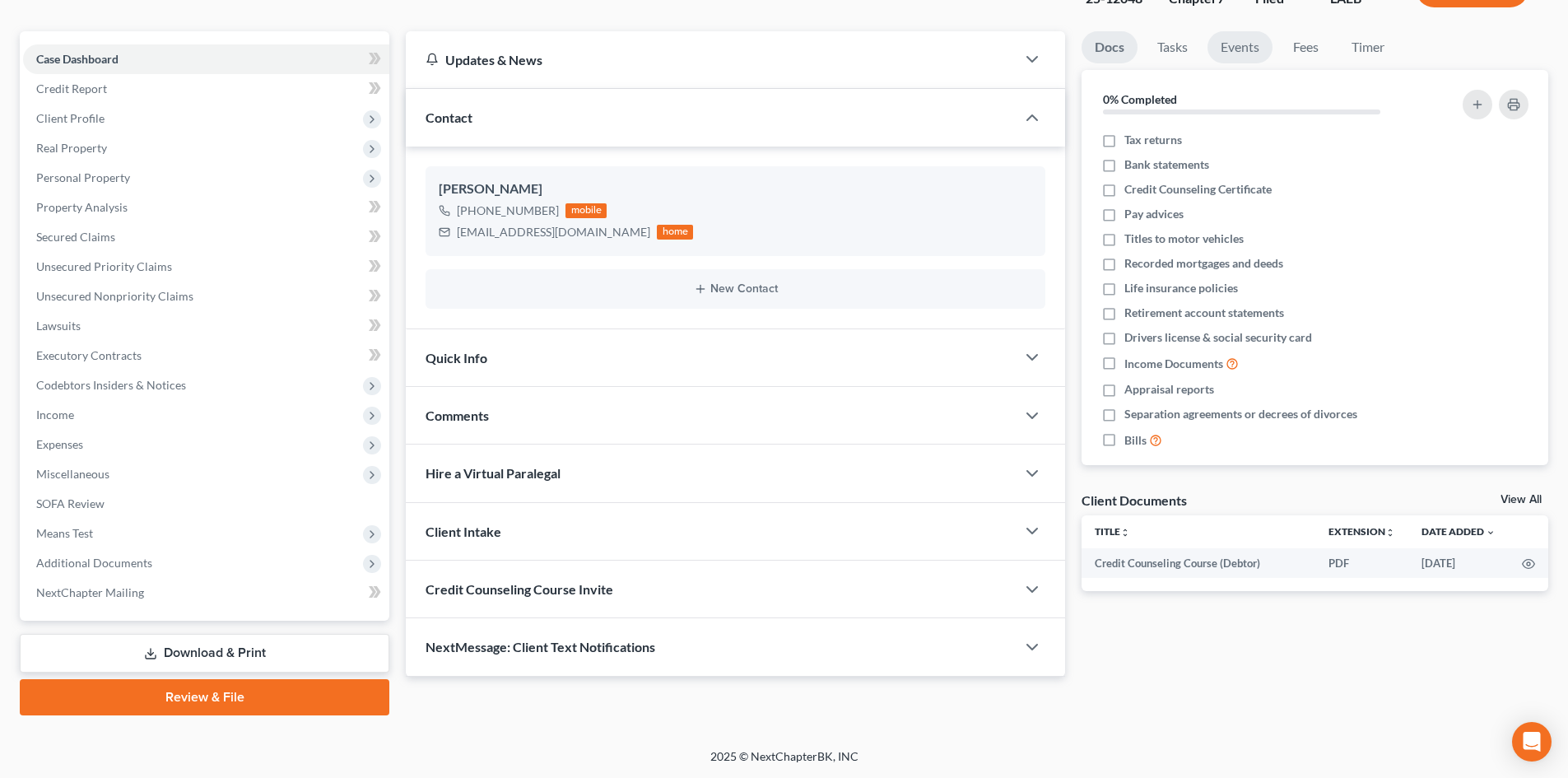
click at [1238, 48] on link "Events" at bounding box center [1239, 47] width 65 height 32
